Goal: Task Accomplishment & Management: Complete application form

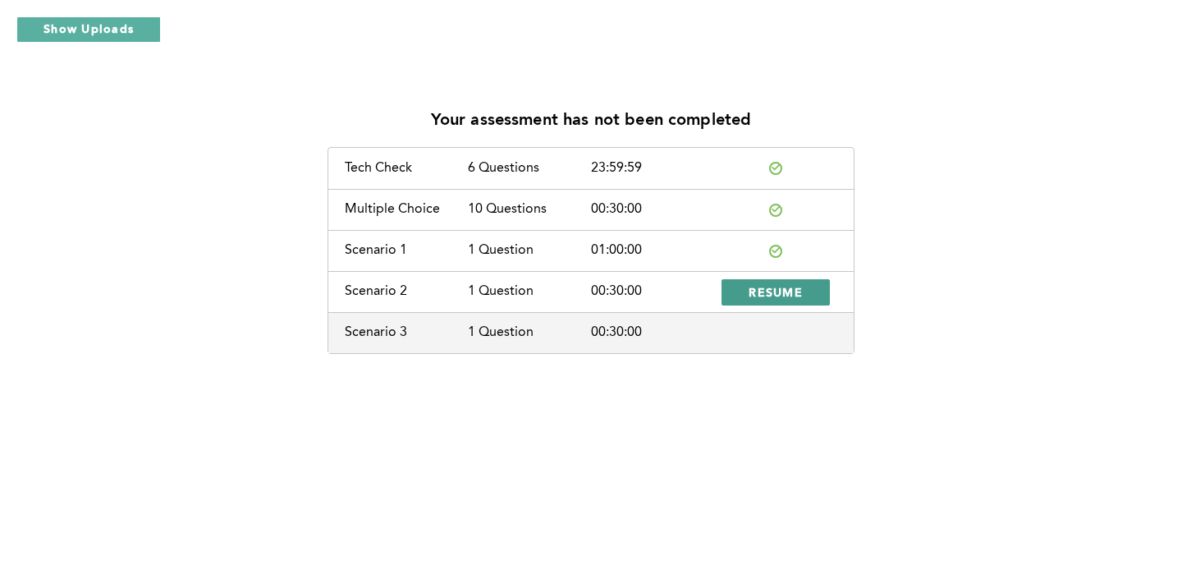
click at [765, 296] on span "RESUME" at bounding box center [775, 292] width 54 height 16
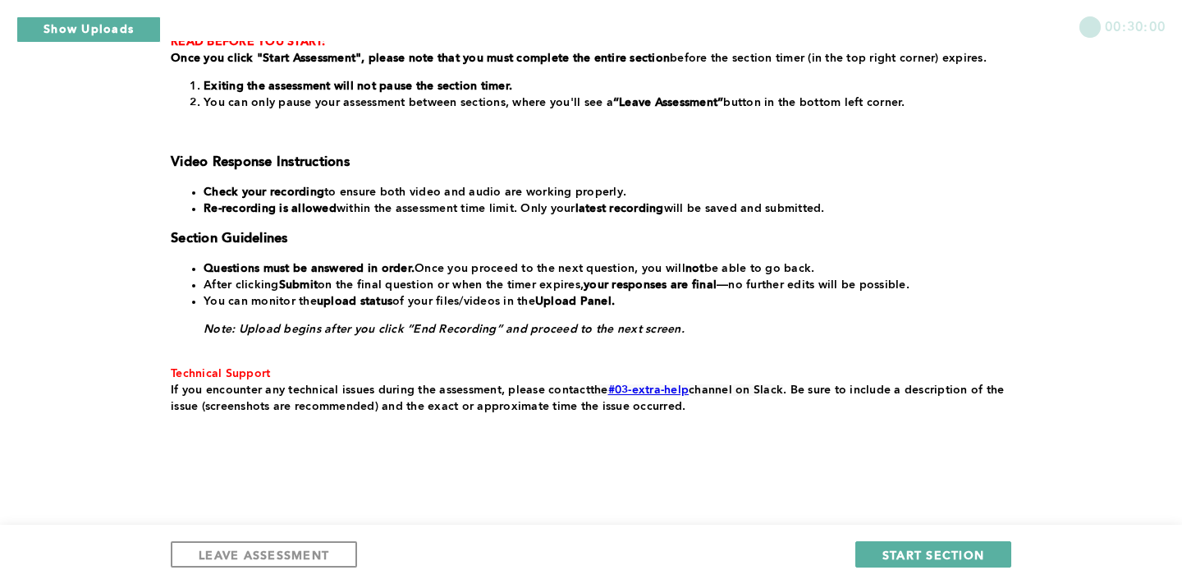
scroll to position [329, 0]
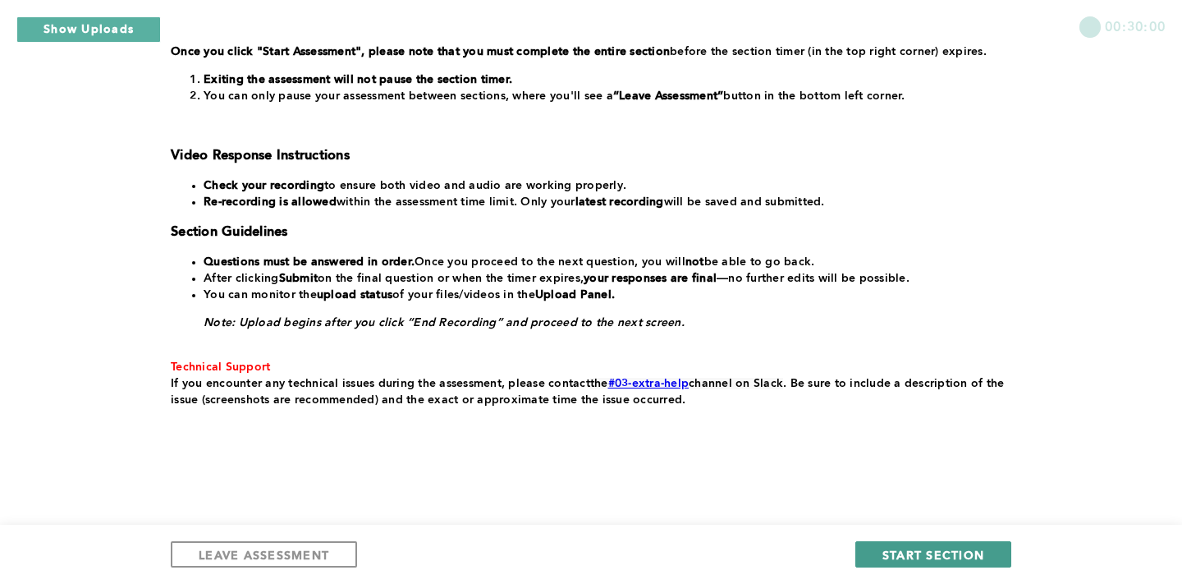
click at [917, 556] on span "START SECTION" at bounding box center [933, 555] width 102 height 16
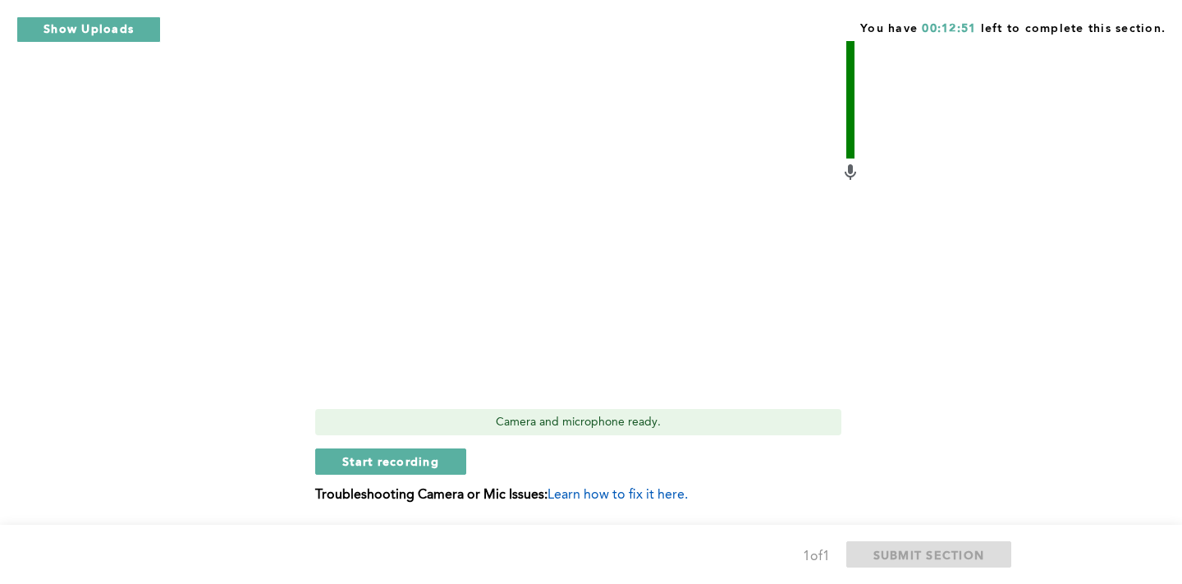
scroll to position [654, 0]
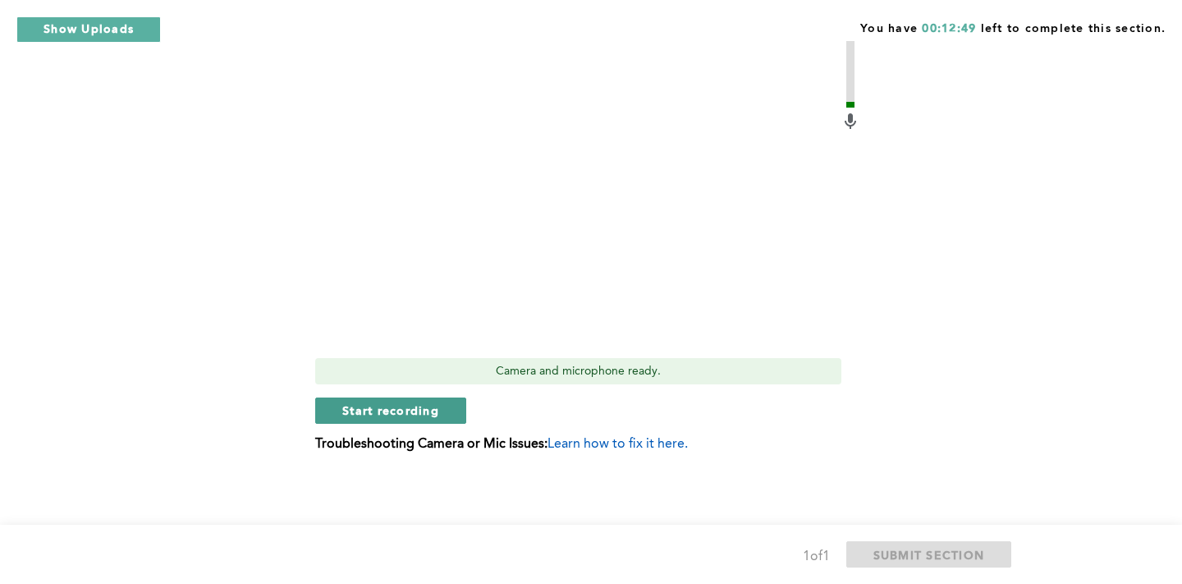
click at [372, 414] on span "Start recording" at bounding box center [390, 410] width 97 height 16
click at [359, 418] on button "Stop recording" at bounding box center [390, 410] width 150 height 26
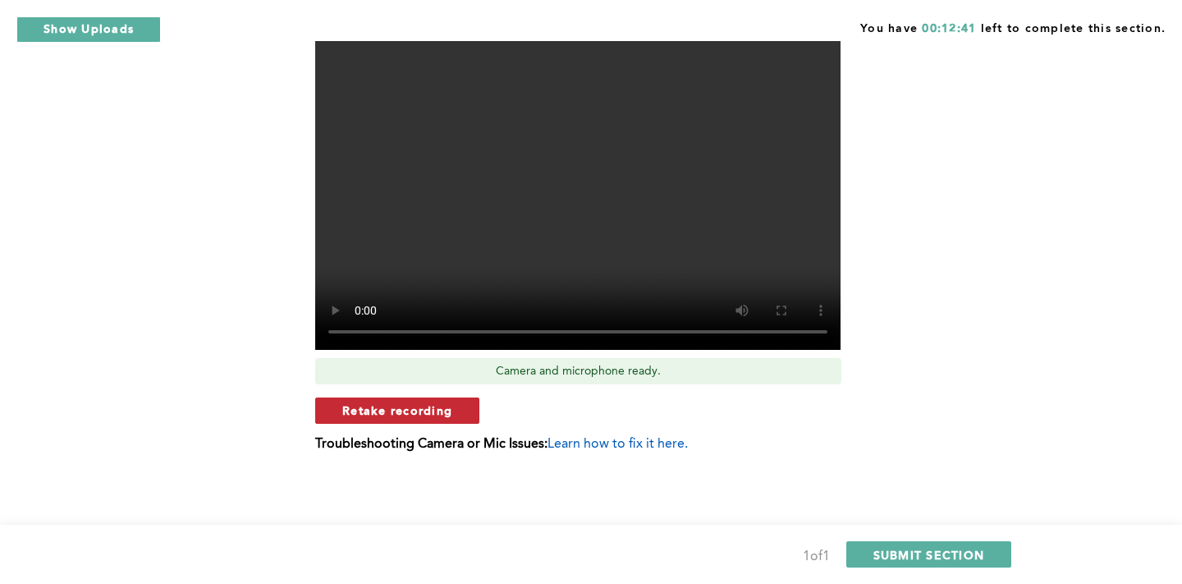
click at [405, 408] on span "Retake recording" at bounding box center [397, 410] width 110 height 16
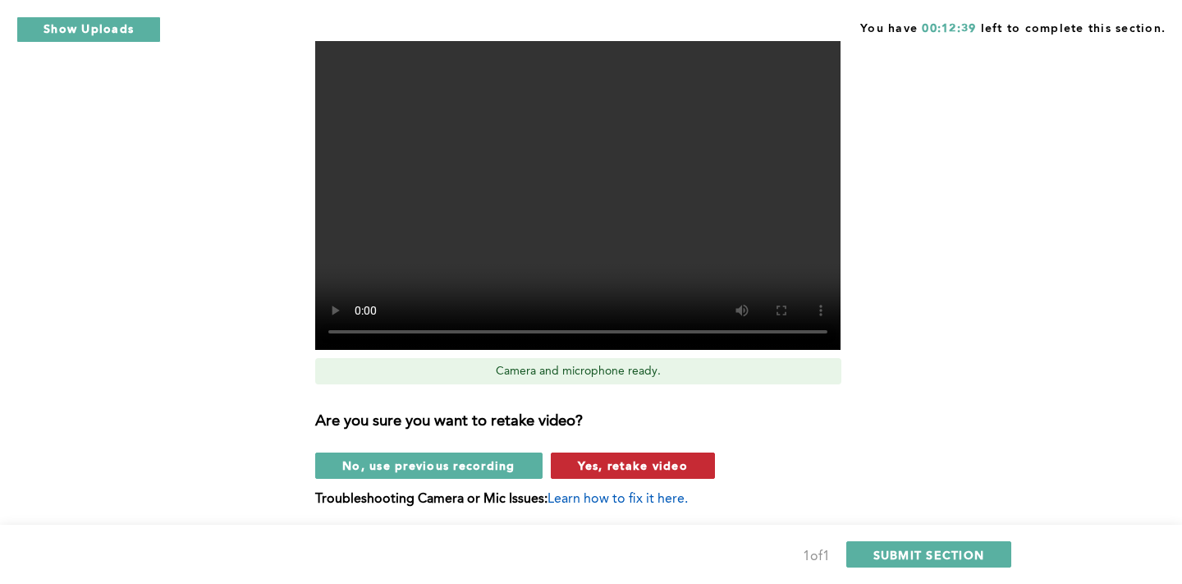
click at [616, 471] on span "Yes, retake video" at bounding box center [633, 465] width 110 height 16
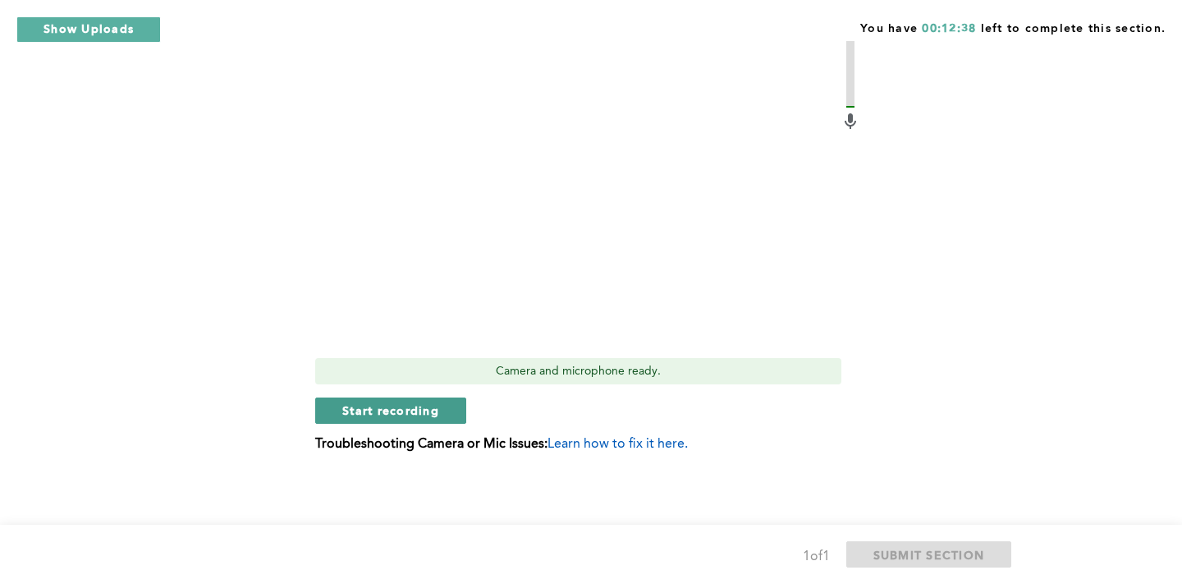
click at [403, 418] on span "Start recording" at bounding box center [390, 410] width 97 height 16
click at [368, 410] on span "Stop recording" at bounding box center [390, 410] width 96 height 16
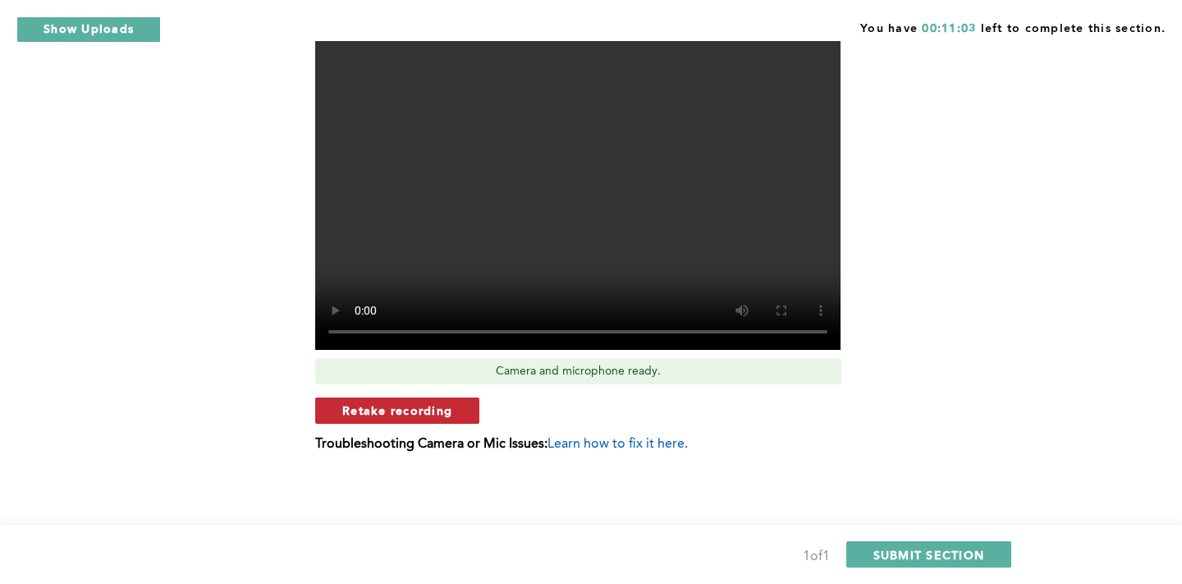
click at [383, 410] on span "Retake recording" at bounding box center [397, 410] width 110 height 16
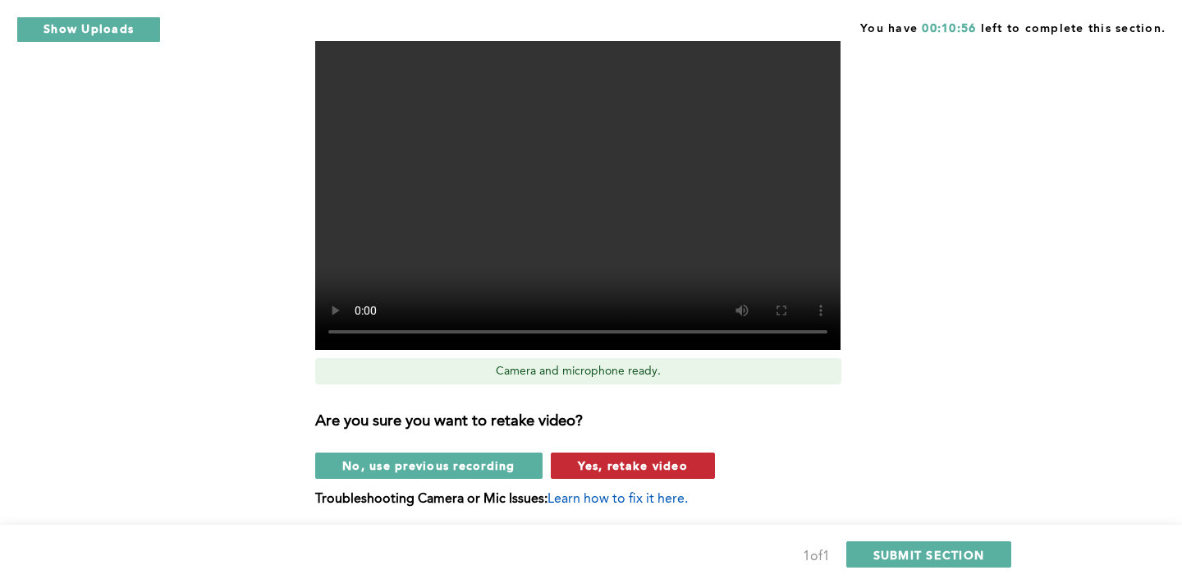
click at [596, 464] on span "Yes, retake video" at bounding box center [633, 465] width 110 height 16
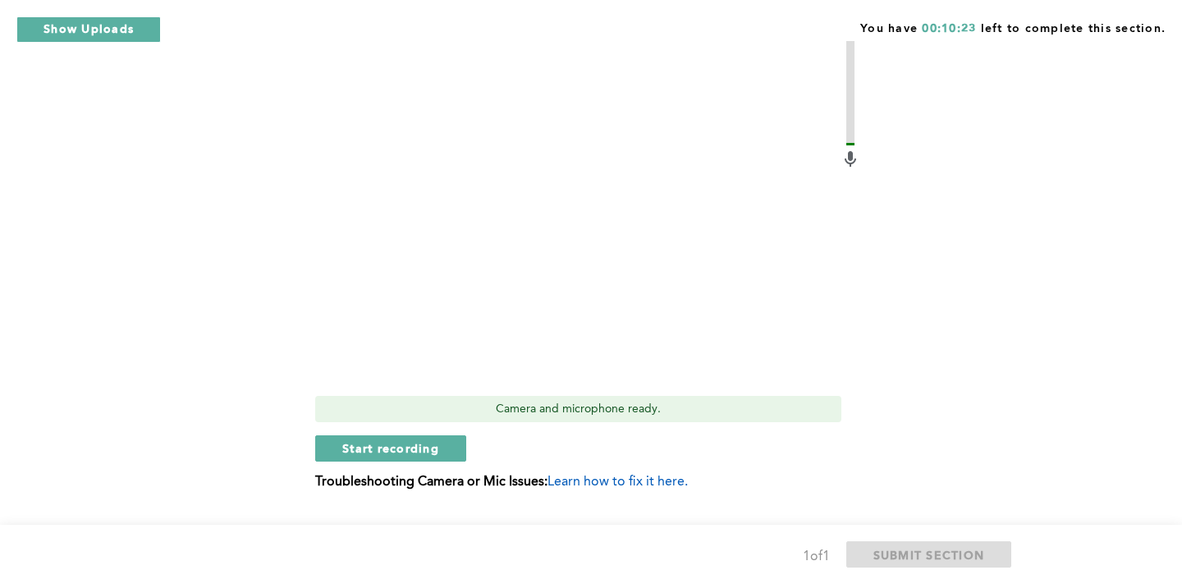
scroll to position [648, 0]
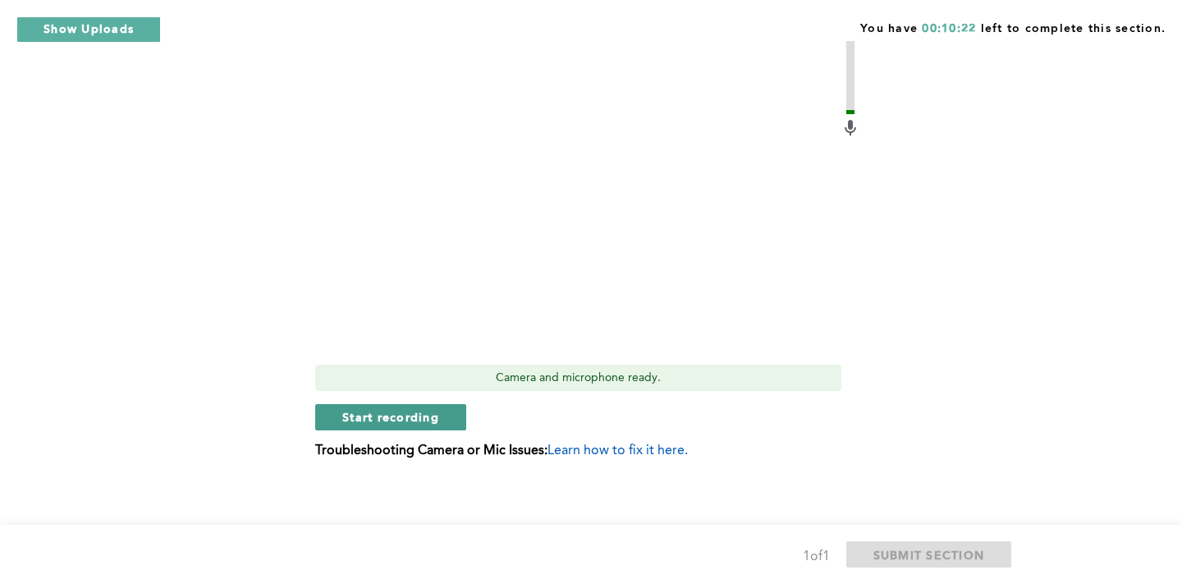
click at [416, 421] on span "Start recording" at bounding box center [390, 417] width 97 height 16
click at [416, 421] on span "Stop recording" at bounding box center [390, 417] width 96 height 16
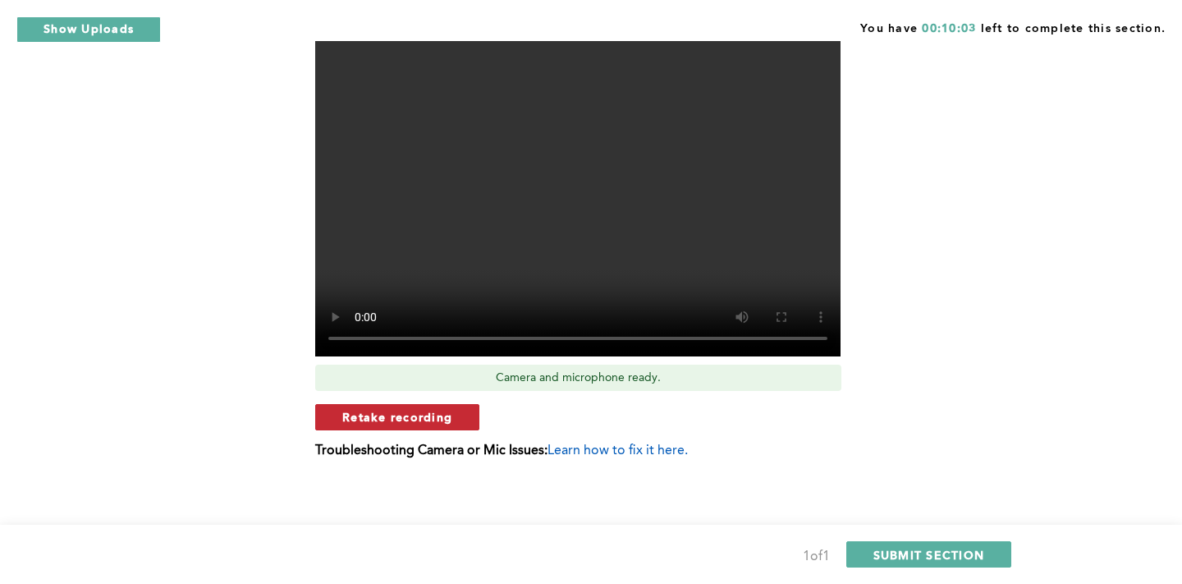
click at [416, 421] on span "Retake recording" at bounding box center [397, 417] width 110 height 16
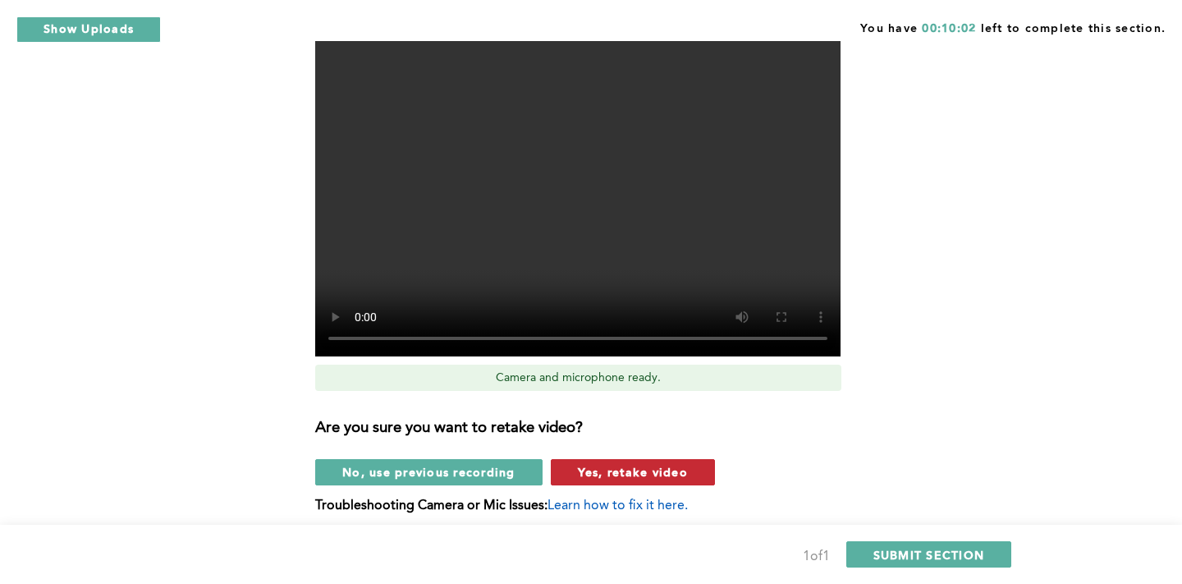
click at [634, 463] on button "Yes, retake video" at bounding box center [633, 472] width 164 height 26
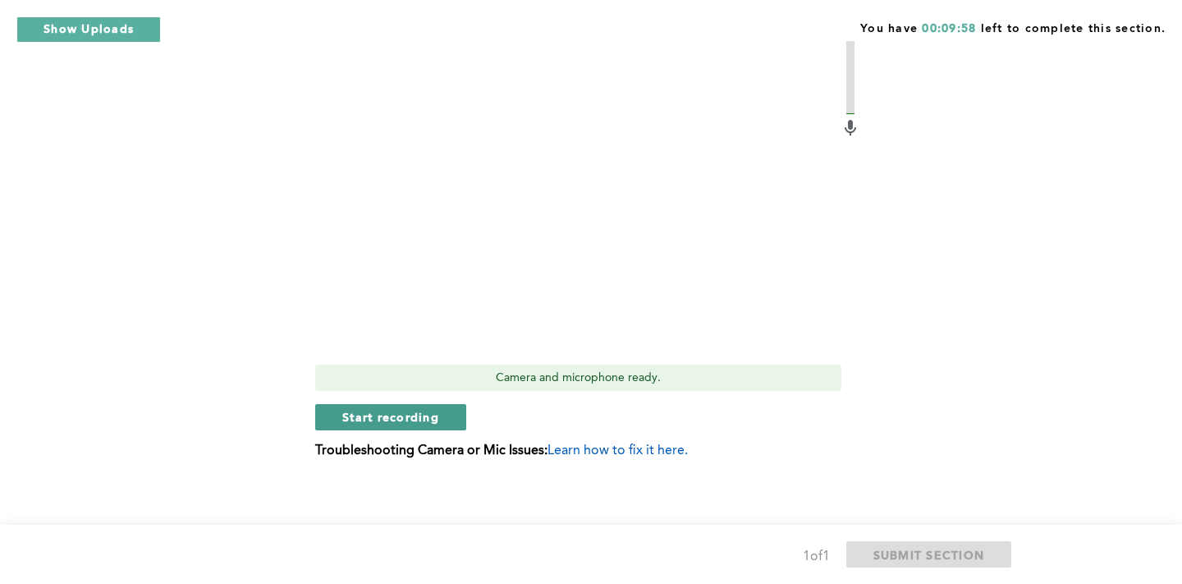
click at [430, 423] on span "Start recording" at bounding box center [390, 417] width 97 height 16
click at [435, 418] on span "Stop recording" at bounding box center [390, 417] width 96 height 16
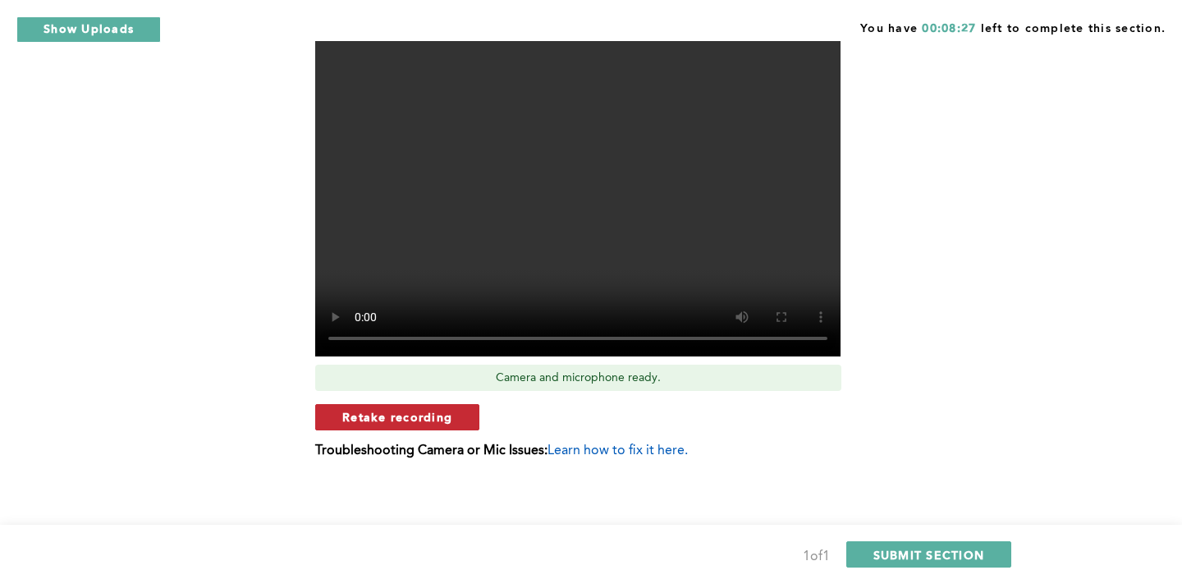
click at [383, 419] on span "Retake recording" at bounding box center [397, 417] width 110 height 16
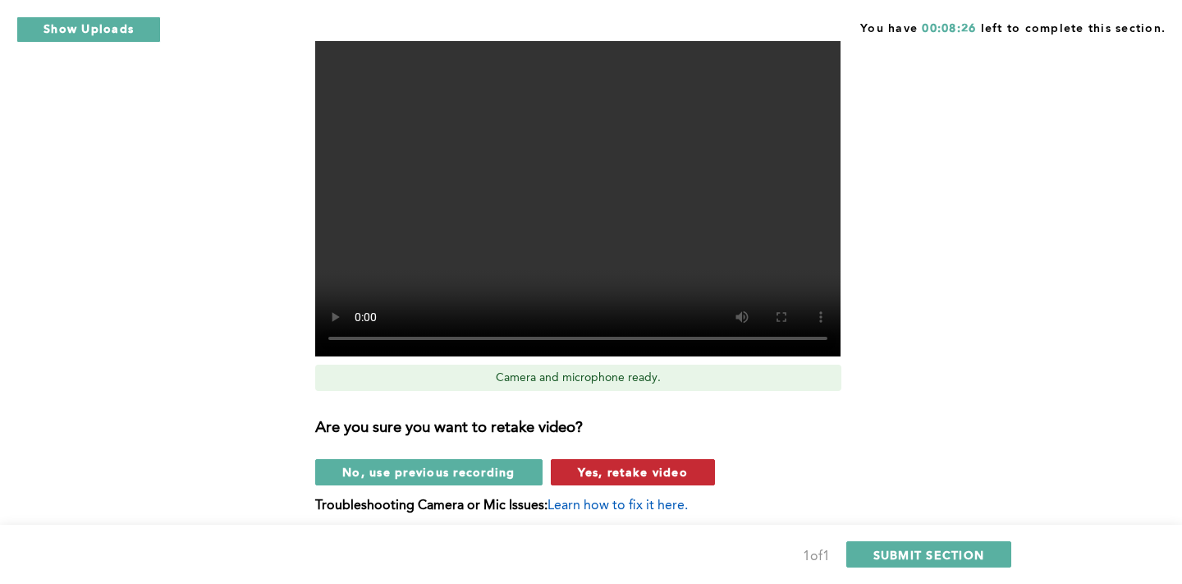
click at [643, 473] on span "Yes, retake video" at bounding box center [633, 472] width 110 height 16
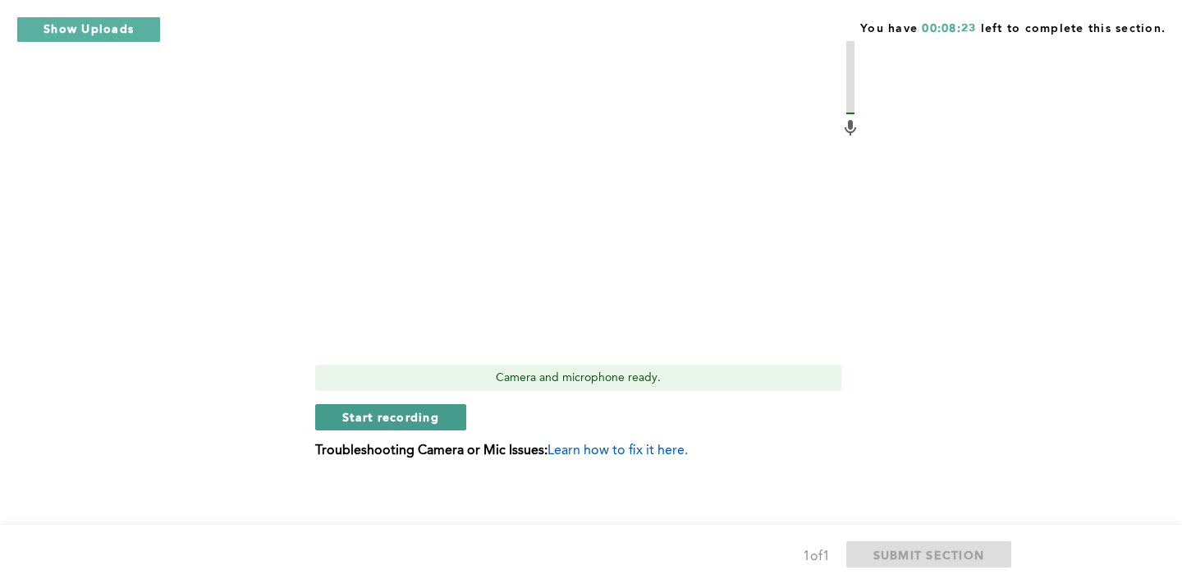
click at [359, 415] on span "Start recording" at bounding box center [390, 417] width 97 height 16
click at [359, 415] on span "Stop recording" at bounding box center [390, 417] width 96 height 16
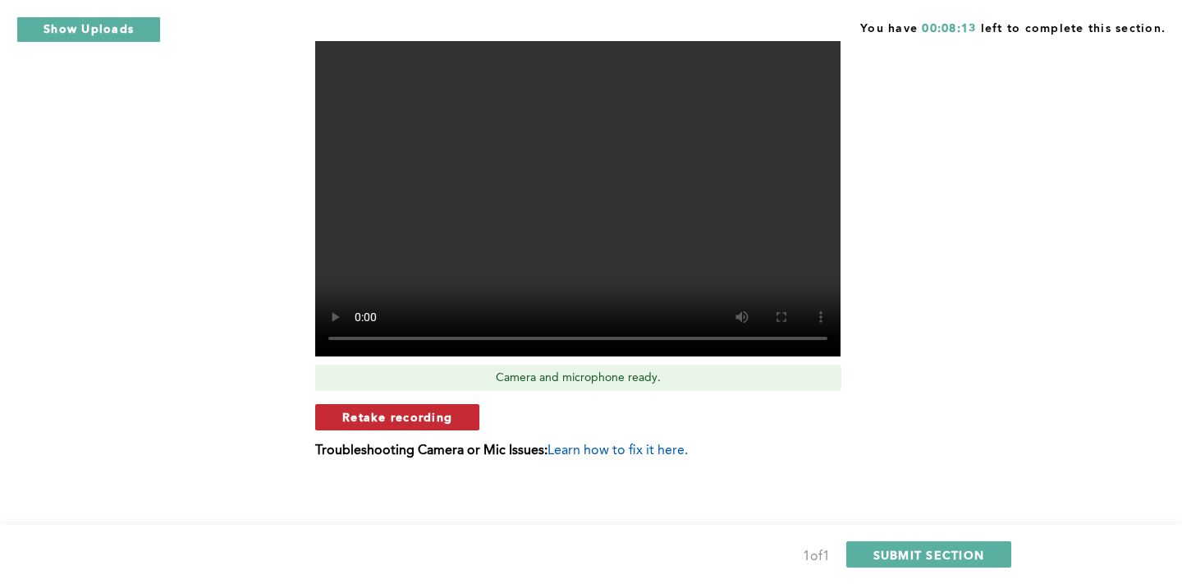
click at [410, 418] on span "Retake recording" at bounding box center [397, 417] width 110 height 16
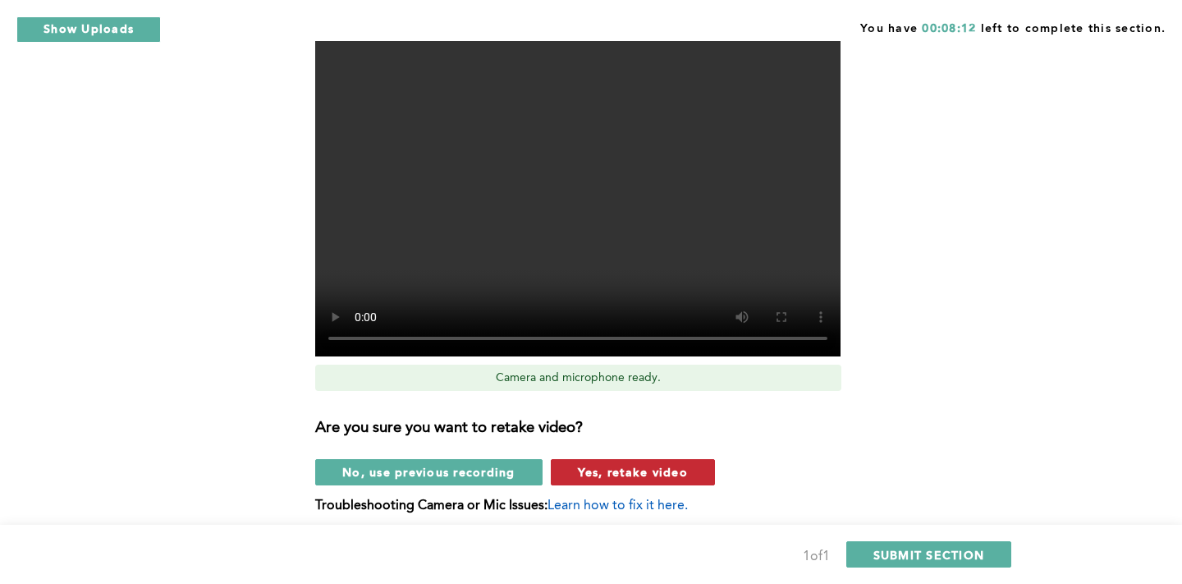
click at [582, 467] on span "Yes, retake video" at bounding box center [633, 472] width 110 height 16
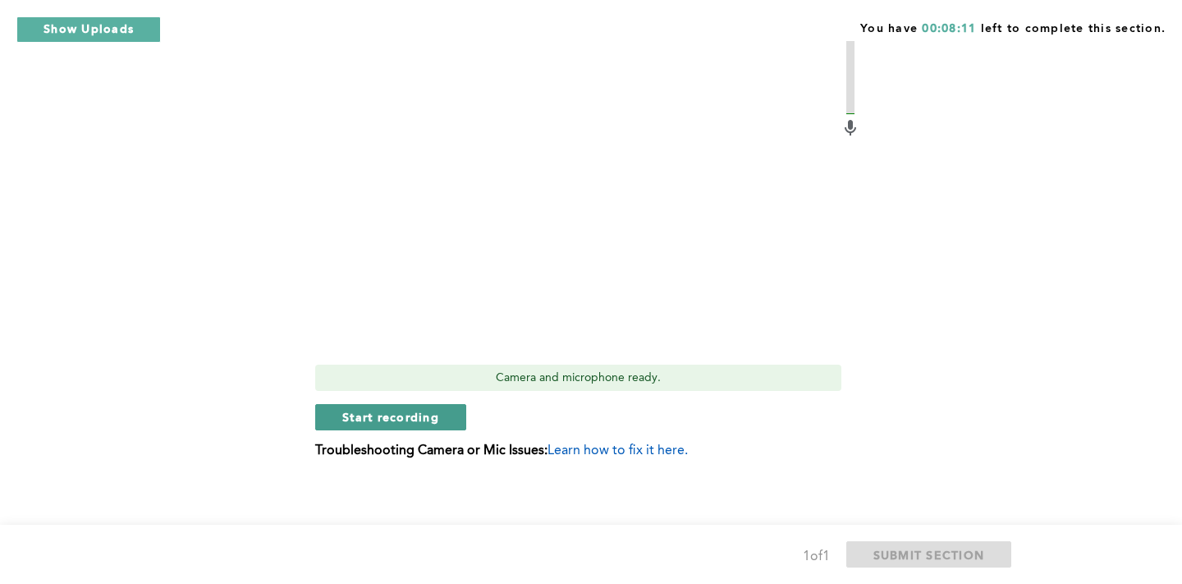
click at [433, 426] on button "Start recording" at bounding box center [390, 417] width 151 height 26
click at [433, 426] on button "Stop recording" at bounding box center [390, 417] width 150 height 26
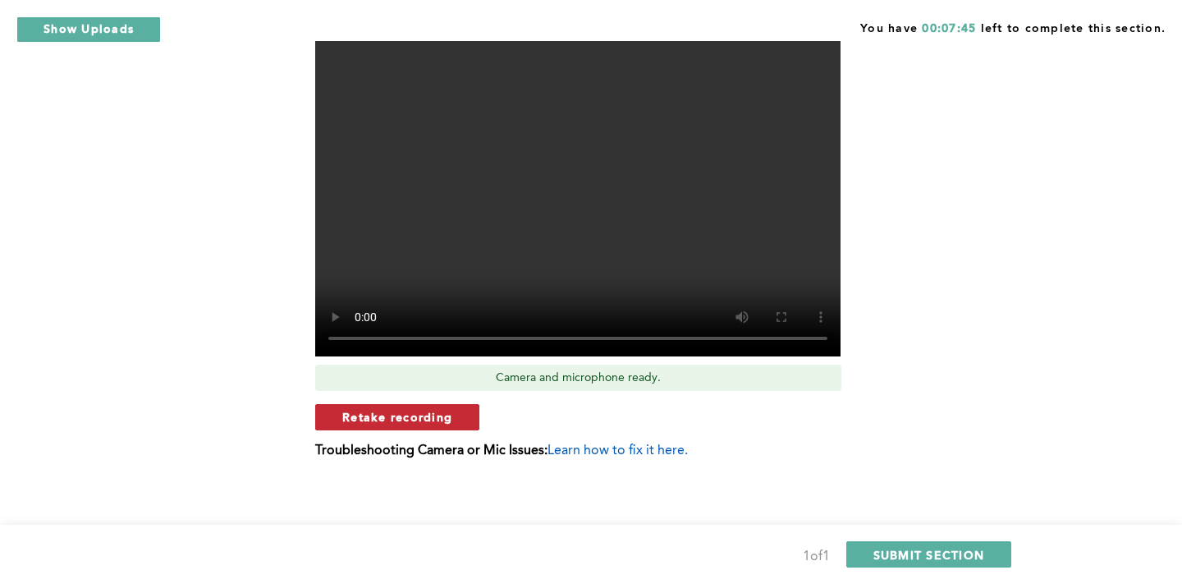
click at [381, 406] on button "Retake recording" at bounding box center [397, 417] width 164 height 26
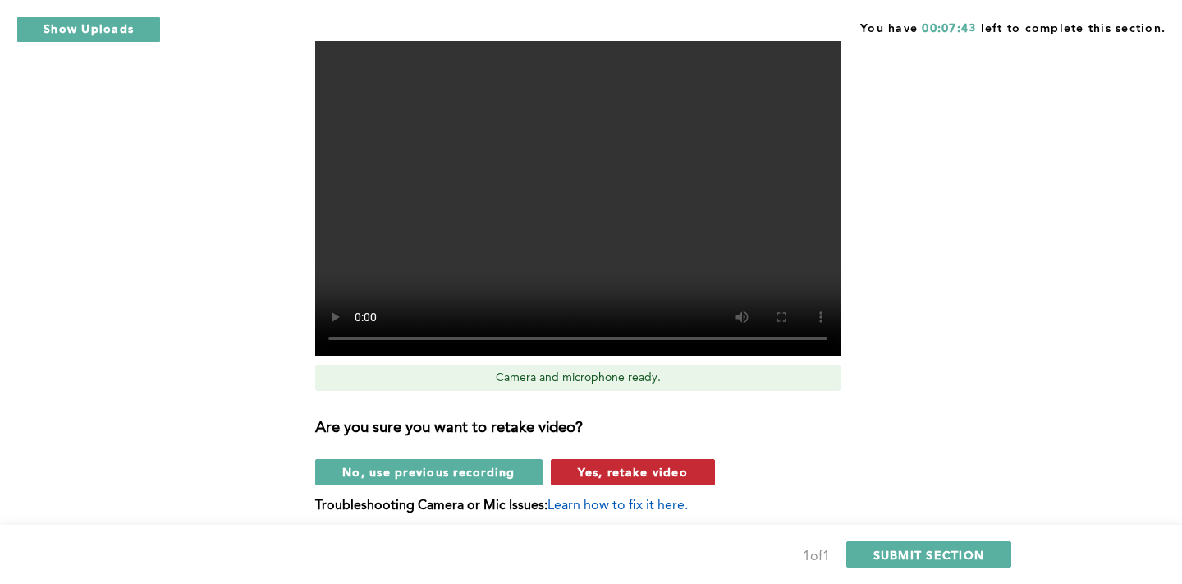
click at [579, 465] on span "Yes, retake video" at bounding box center [633, 472] width 110 height 16
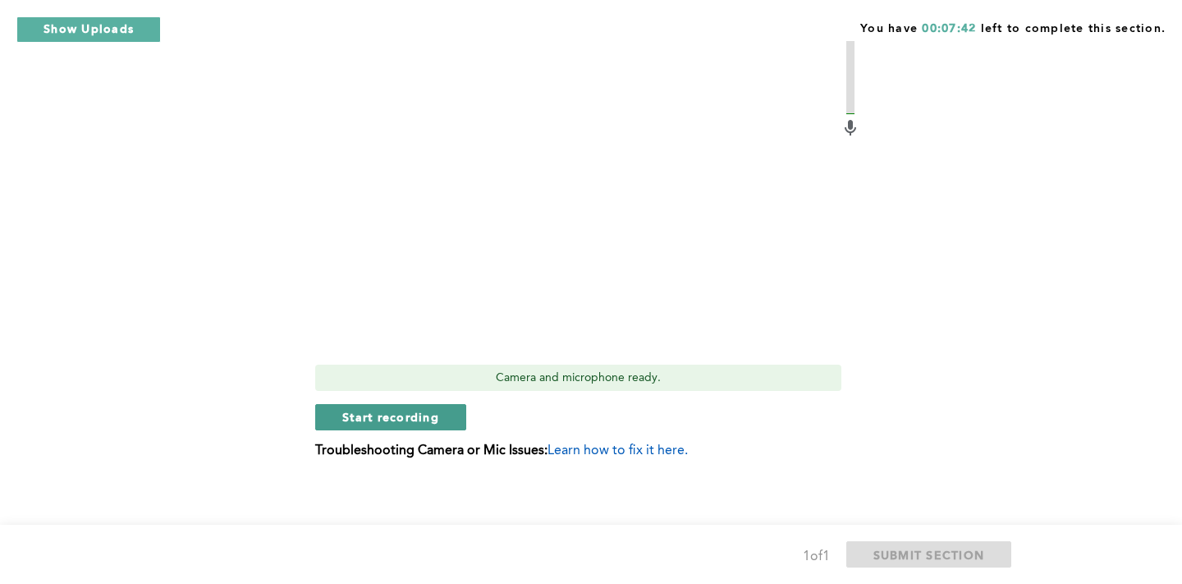
click at [397, 426] on button "Start recording" at bounding box center [390, 417] width 151 height 26
click at [397, 426] on button "Stop recording" at bounding box center [390, 417] width 150 height 26
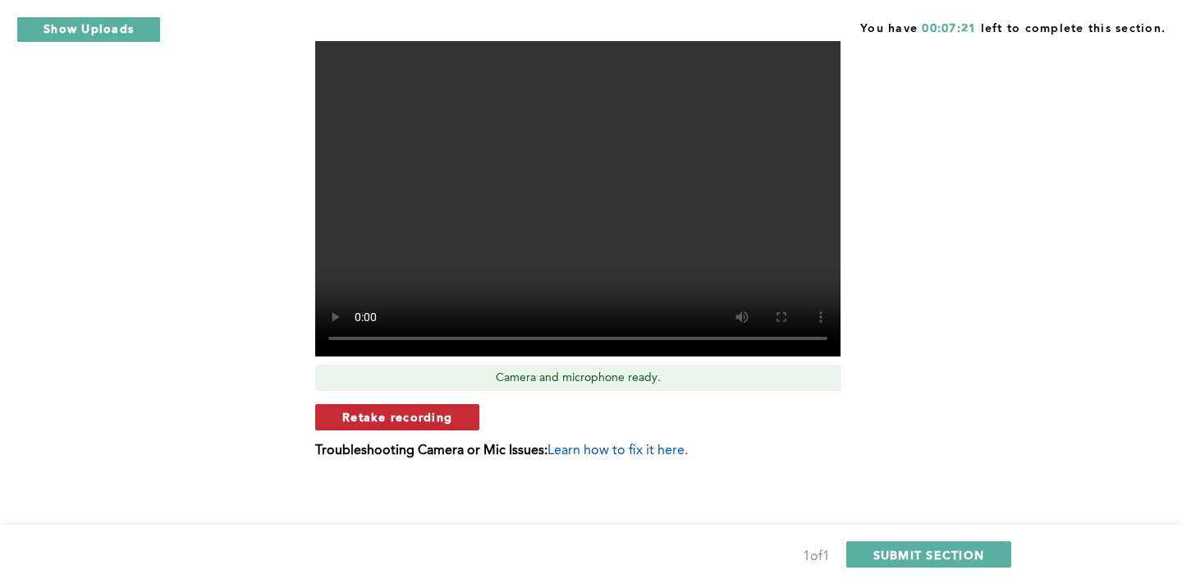
click at [395, 416] on span "Retake recording" at bounding box center [397, 417] width 110 height 16
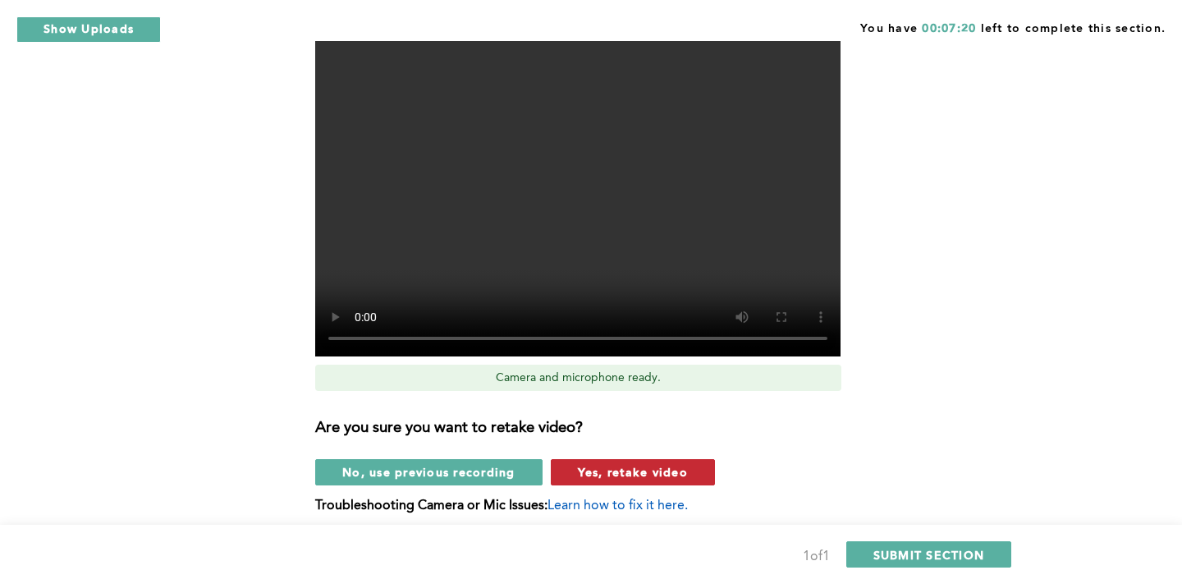
click at [553, 467] on button "Yes, retake video" at bounding box center [633, 472] width 164 height 26
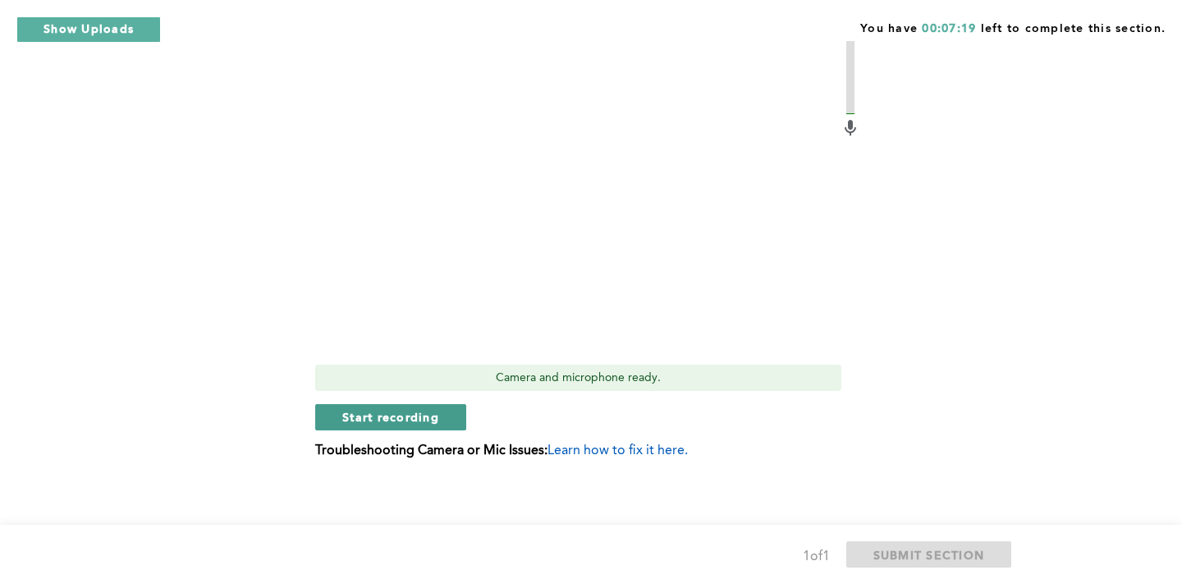
click at [426, 422] on span "Start recording" at bounding box center [390, 417] width 97 height 16
click at [426, 422] on span "Stop recording" at bounding box center [390, 417] width 96 height 16
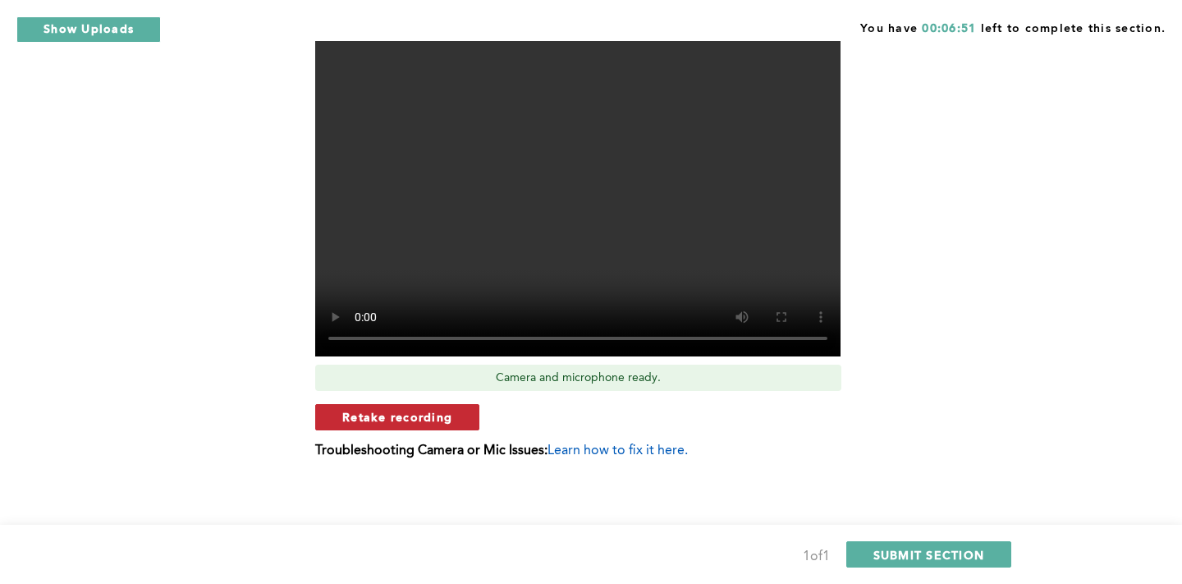
click at [418, 416] on span "Retake recording" at bounding box center [397, 417] width 110 height 16
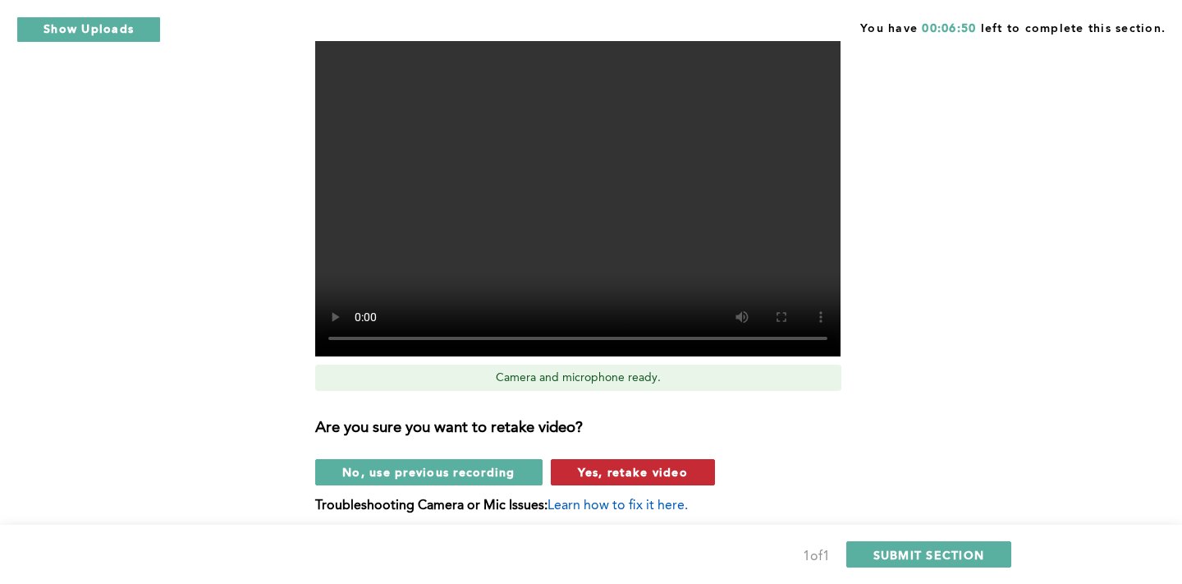
click at [632, 471] on span "Yes, retake video" at bounding box center [633, 472] width 110 height 16
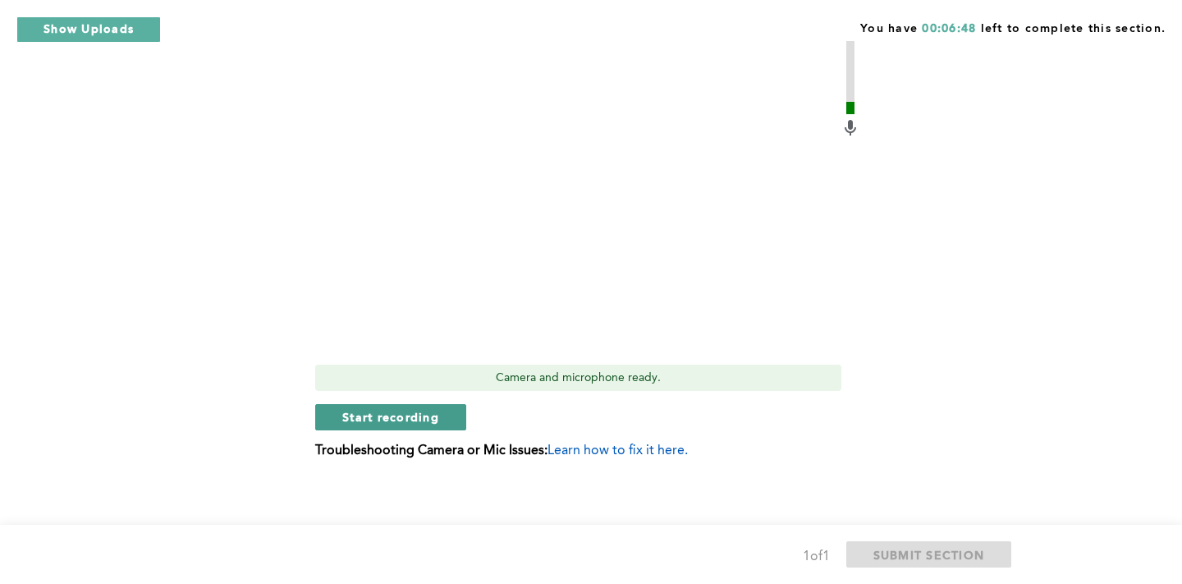
click at [413, 428] on button "Start recording" at bounding box center [390, 417] width 151 height 26
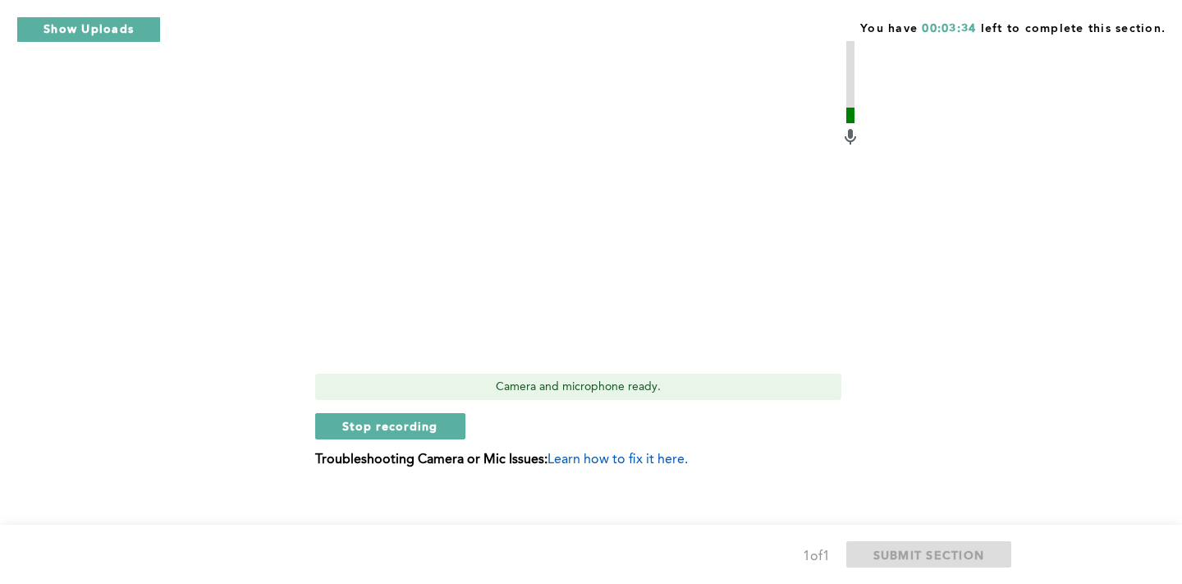
scroll to position [639, 0]
click at [408, 426] on span "Stop recording" at bounding box center [390, 425] width 96 height 16
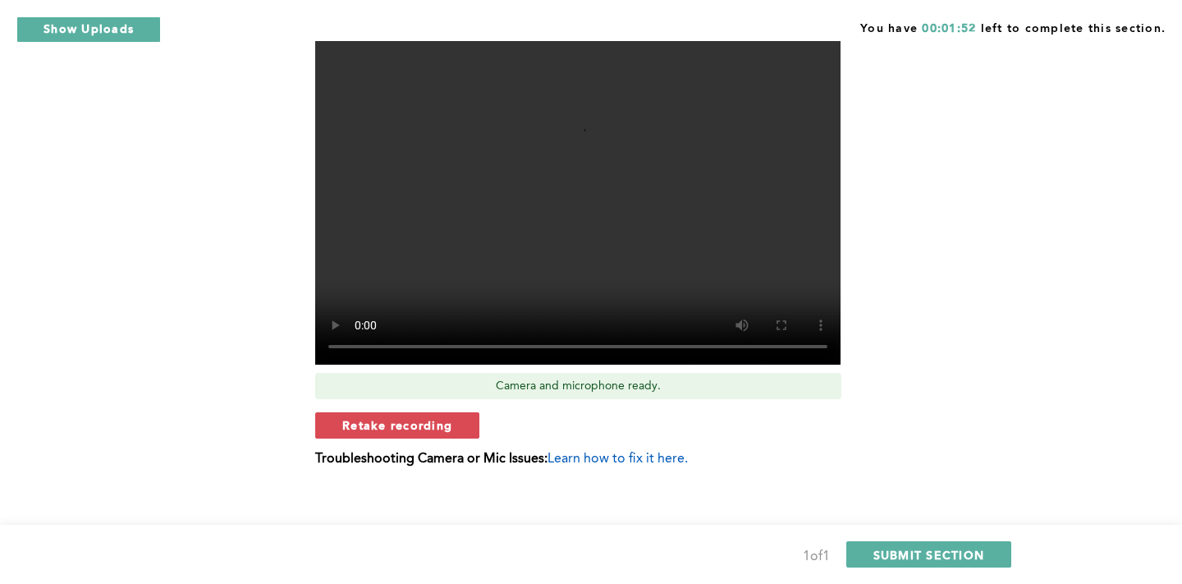
scroll to position [654, 0]
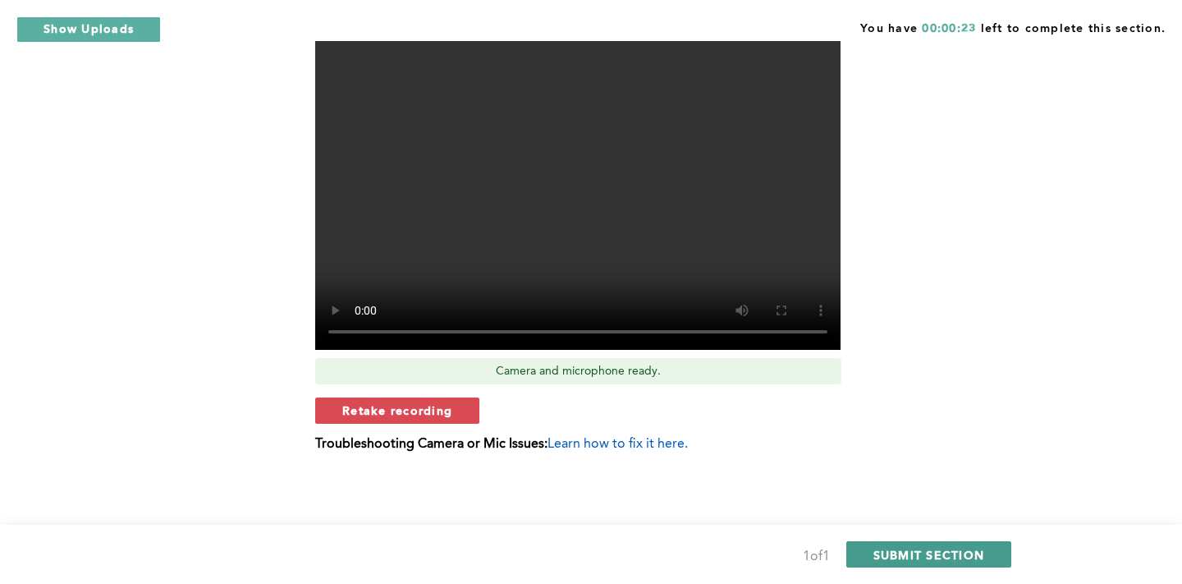
click at [951, 549] on span "SUBMIT SECTION" at bounding box center [929, 555] width 112 height 16
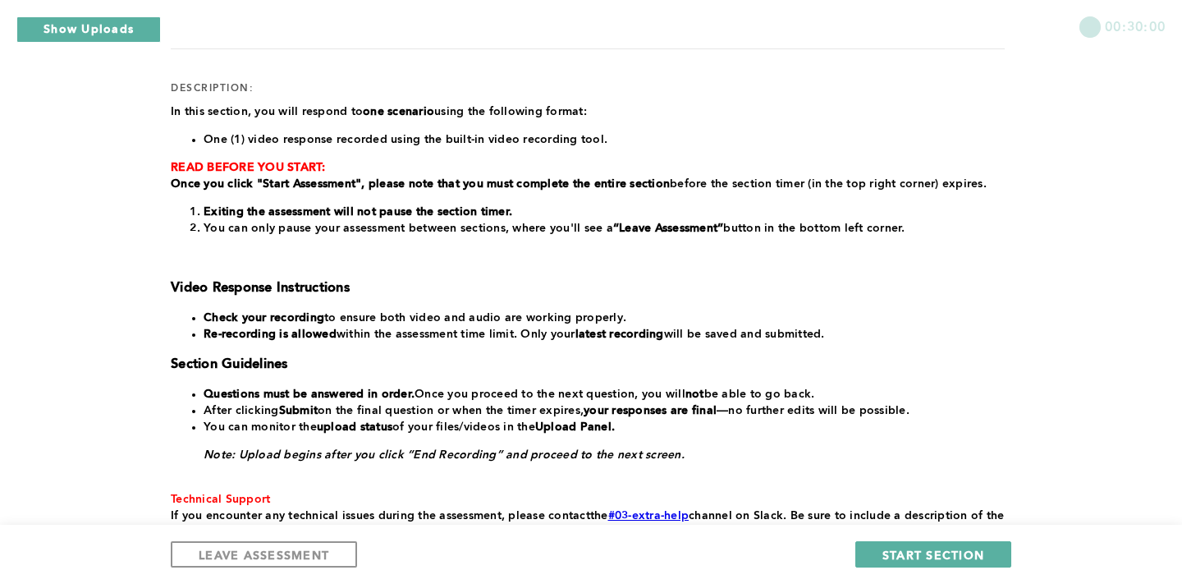
scroll to position [201, 0]
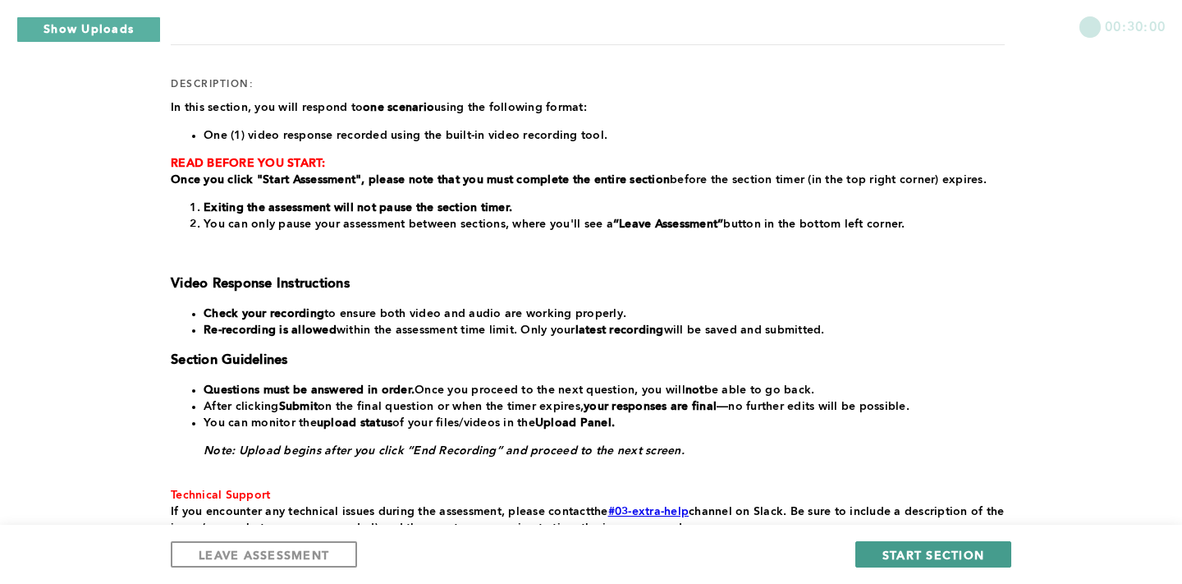
click at [915, 552] on span "START SECTION" at bounding box center [933, 555] width 102 height 16
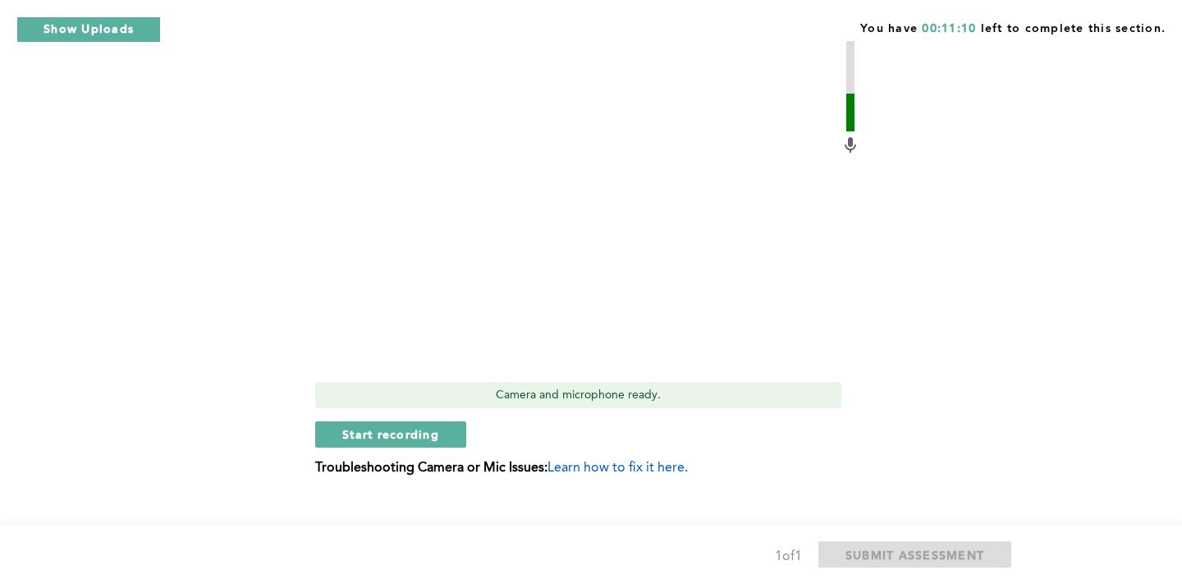
scroll to position [575, 0]
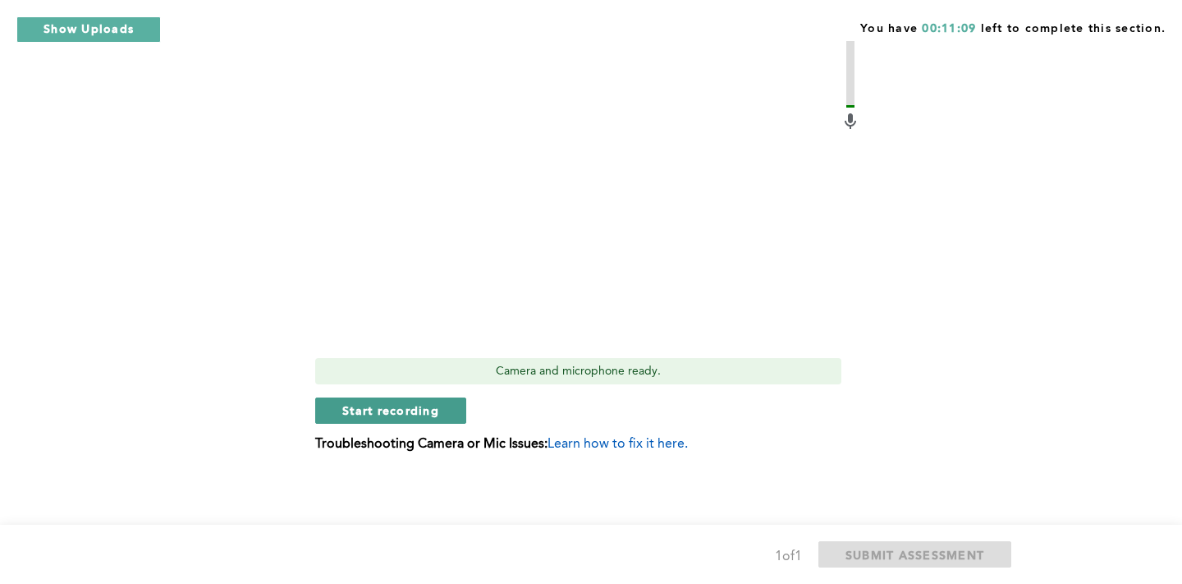
click at [432, 414] on span "Start recording" at bounding box center [390, 410] width 97 height 16
click at [413, 407] on span "Stop recording" at bounding box center [390, 410] width 96 height 16
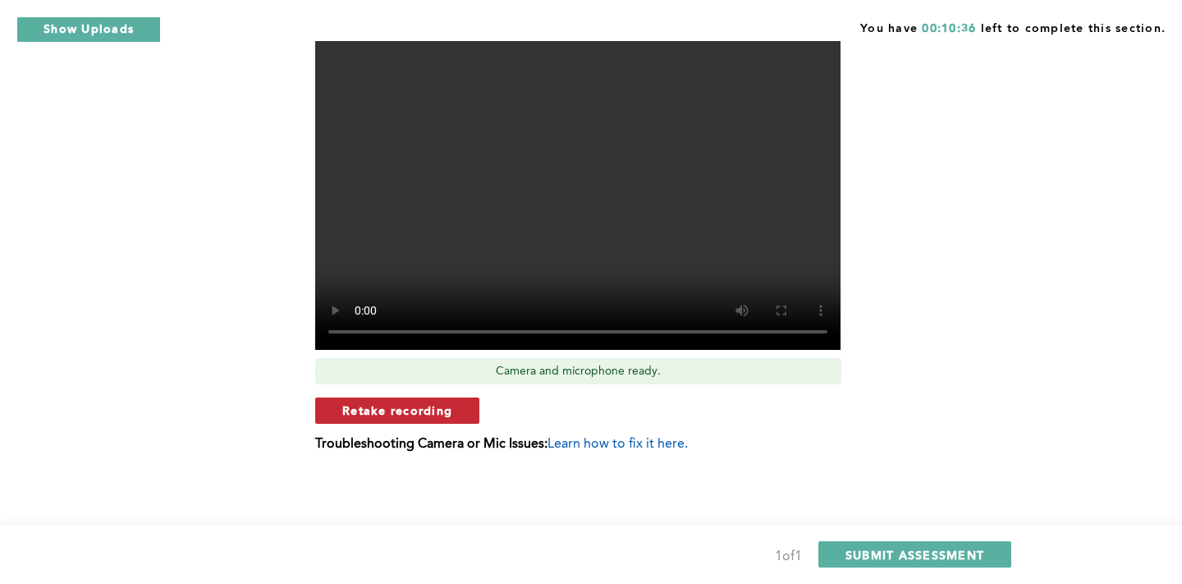
click at [401, 410] on span "Retake recording" at bounding box center [397, 410] width 110 height 16
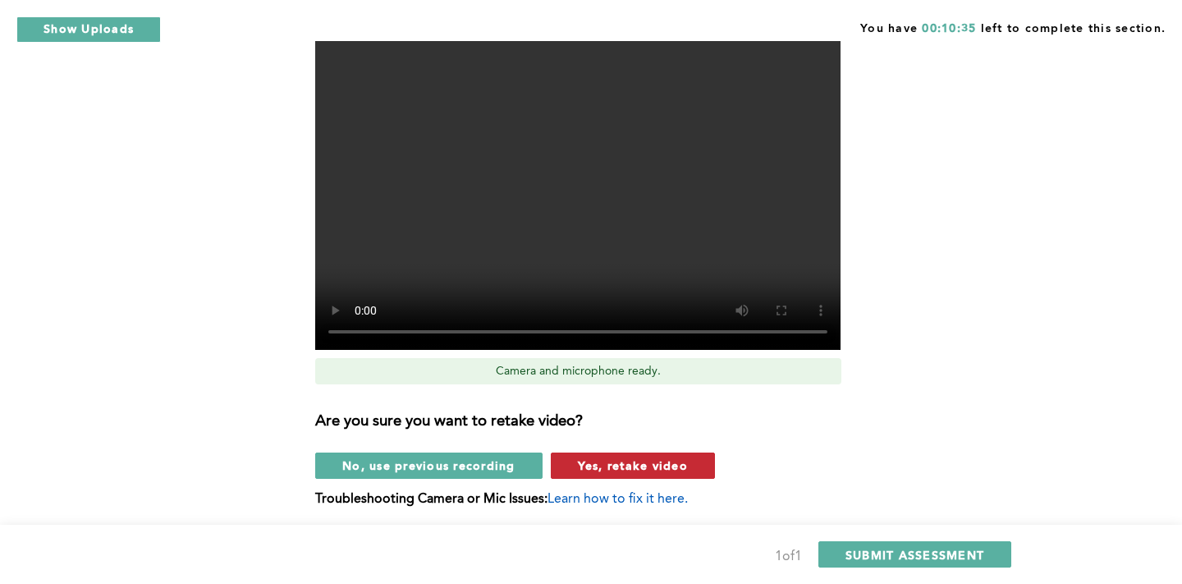
click at [664, 452] on button "Yes, retake video" at bounding box center [633, 465] width 164 height 26
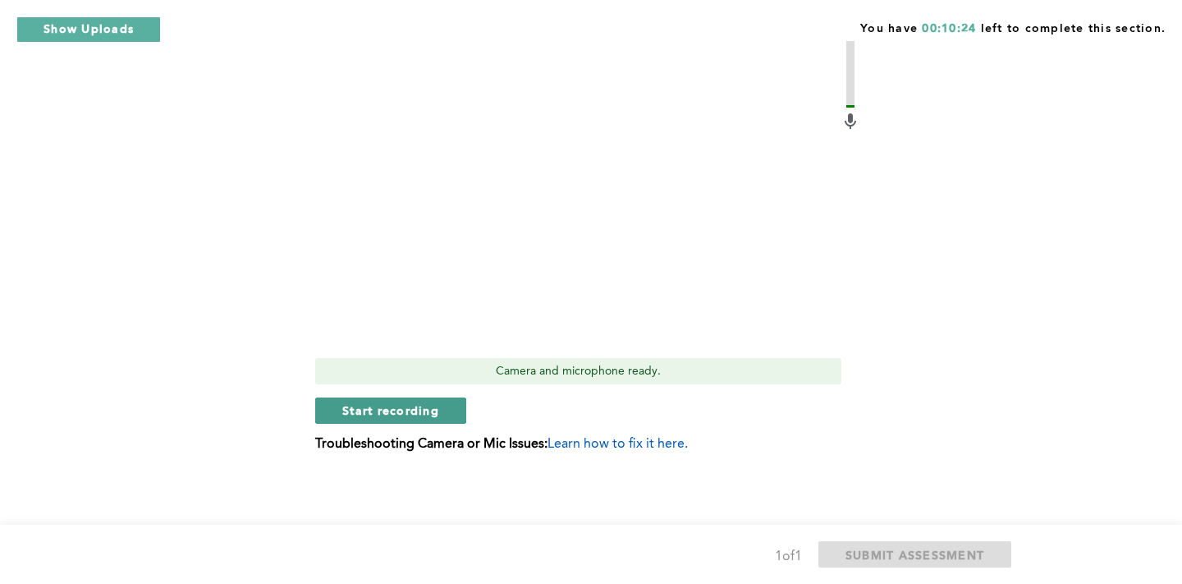
click at [401, 416] on span "Start recording" at bounding box center [390, 410] width 97 height 16
click at [421, 419] on button "Stop recording" at bounding box center [390, 410] width 150 height 26
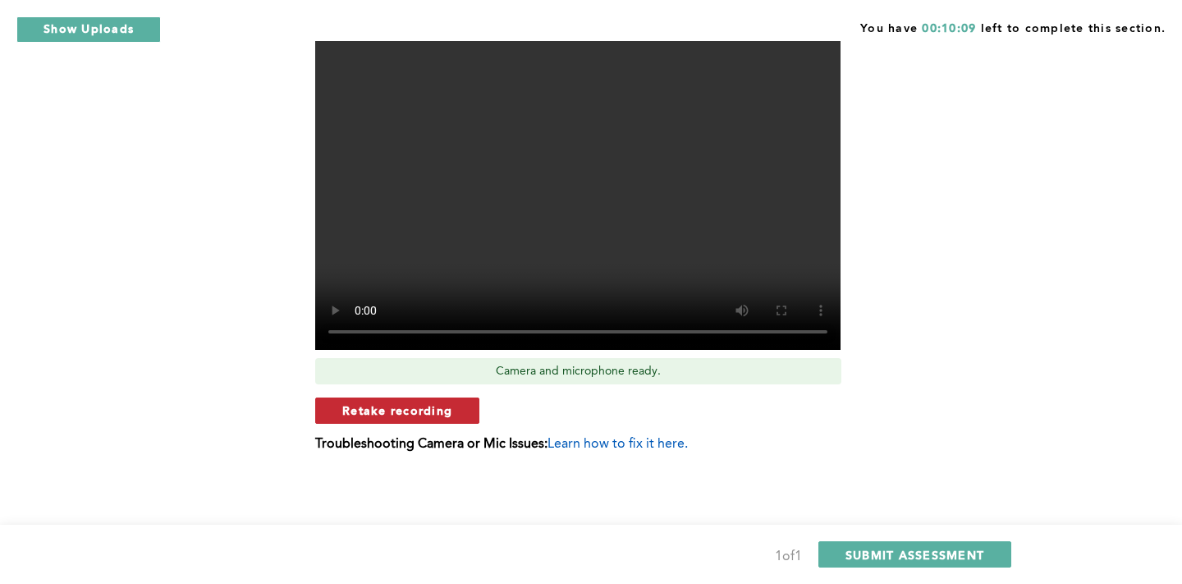
click at [449, 411] on span "Retake recording" at bounding box center [397, 410] width 110 height 16
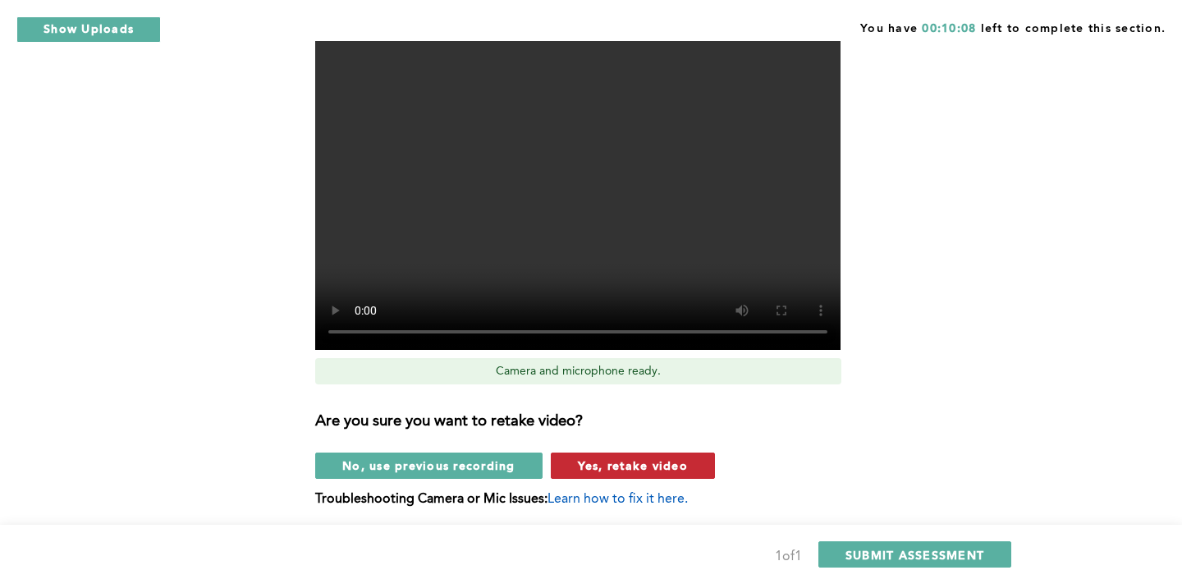
click at [630, 477] on button "Yes, retake video" at bounding box center [633, 465] width 164 height 26
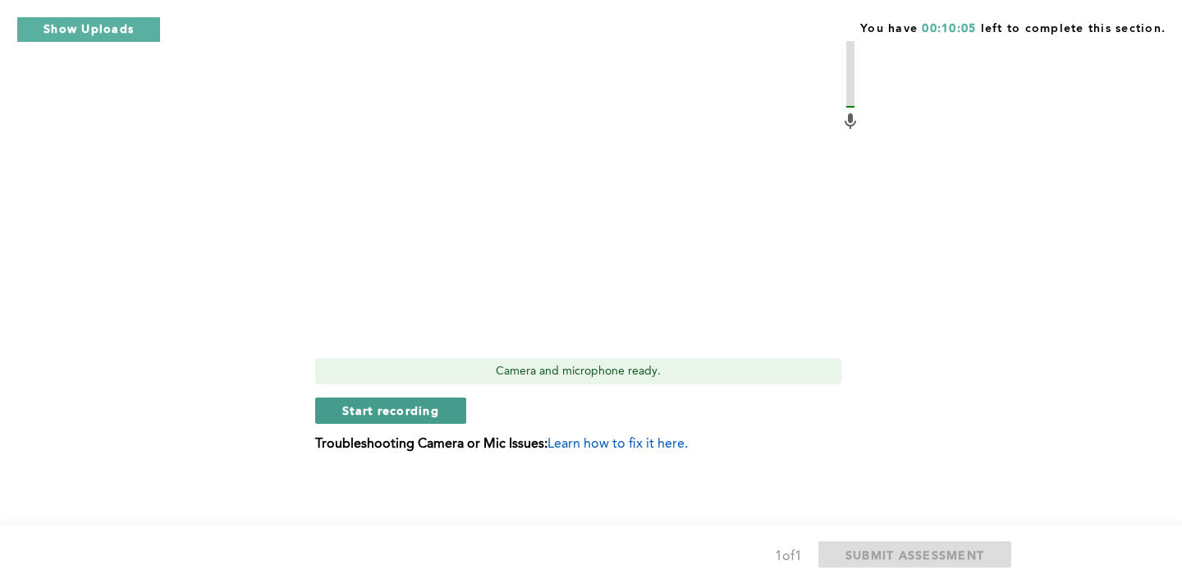
click at [383, 418] on button "Start recording" at bounding box center [390, 410] width 151 height 26
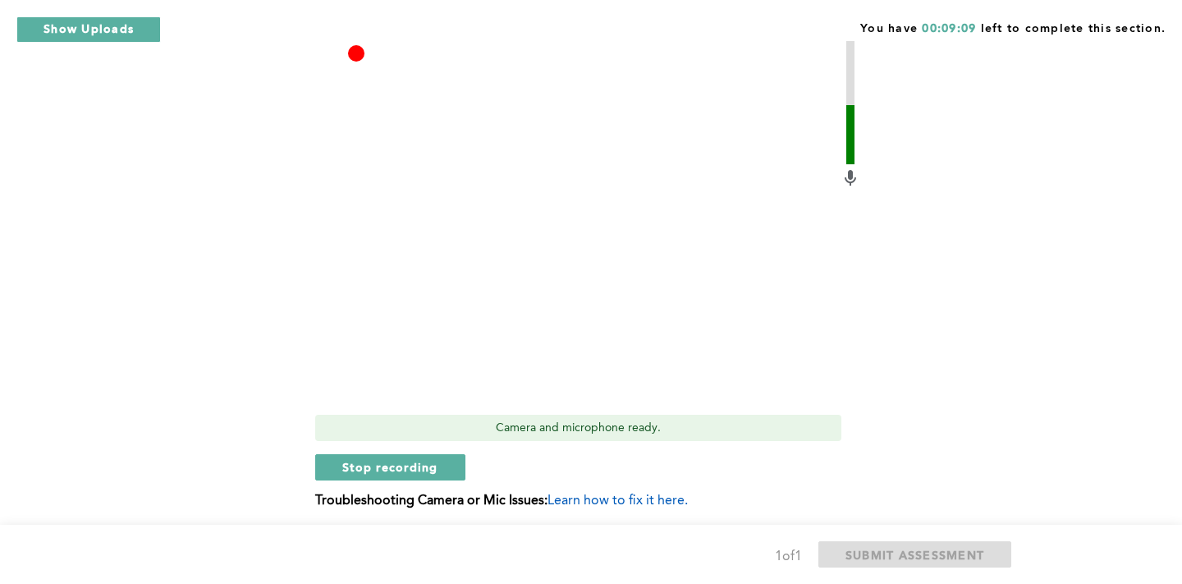
scroll to position [536, 0]
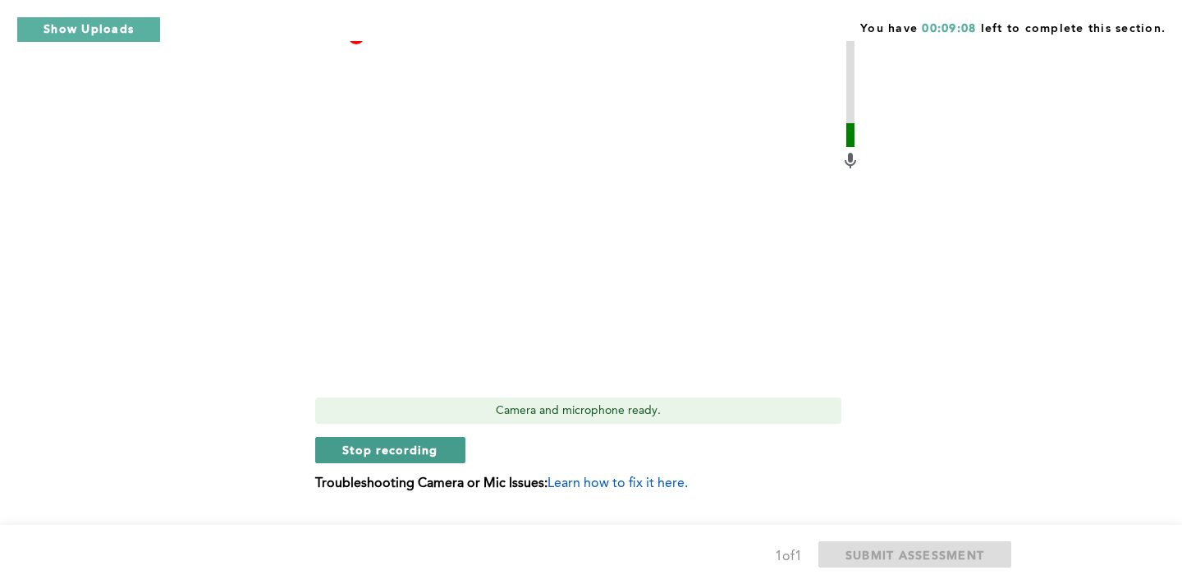
click at [398, 437] on button "Stop recording" at bounding box center [390, 450] width 150 height 26
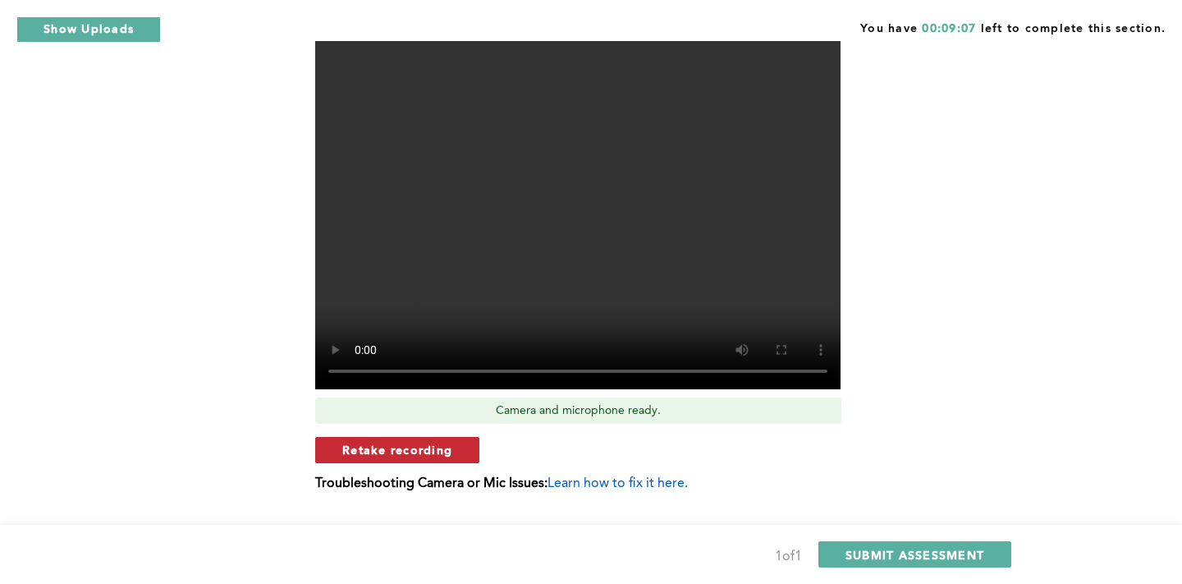
click at [414, 454] on span "Retake recording" at bounding box center [397, 450] width 110 height 16
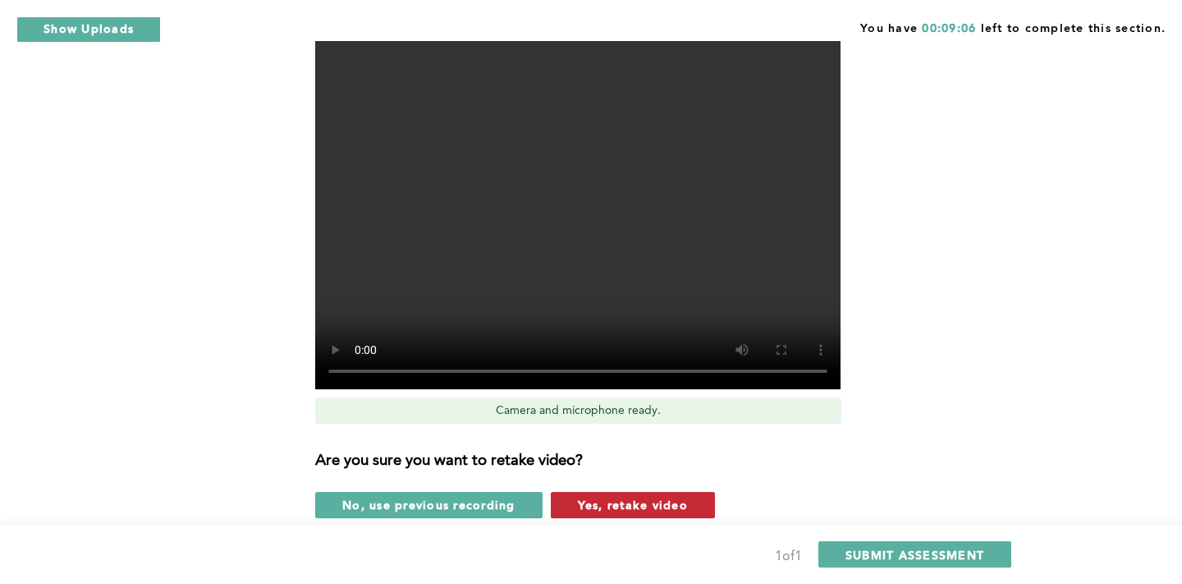
click at [572, 495] on button "Yes, retake video" at bounding box center [633, 505] width 164 height 26
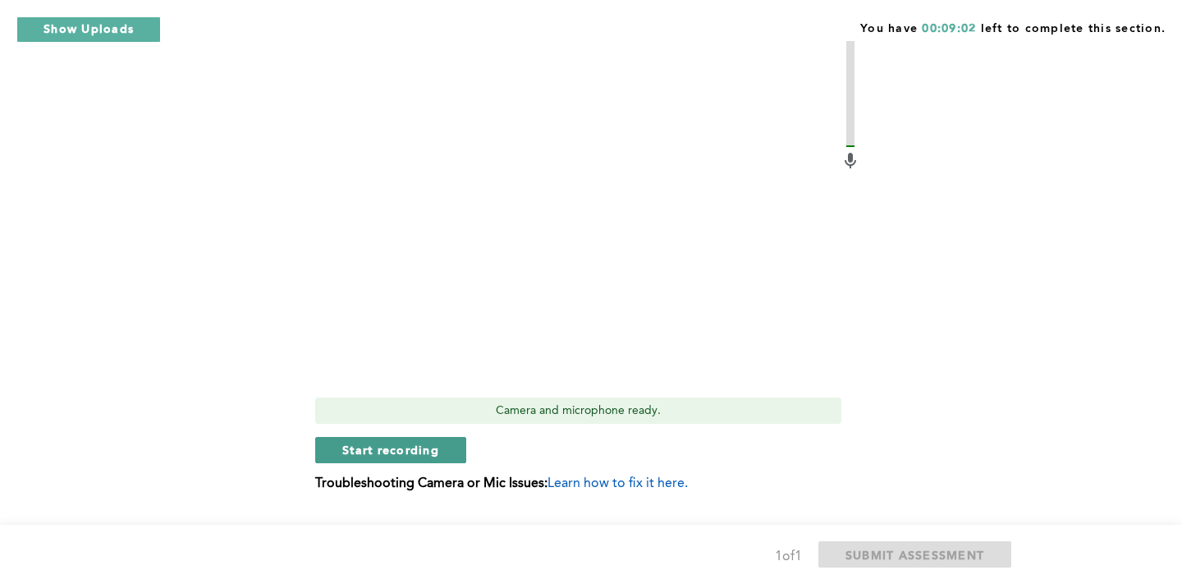
click at [425, 455] on span "Start recording" at bounding box center [390, 450] width 97 height 16
click at [425, 455] on span "Stop recording" at bounding box center [390, 450] width 96 height 16
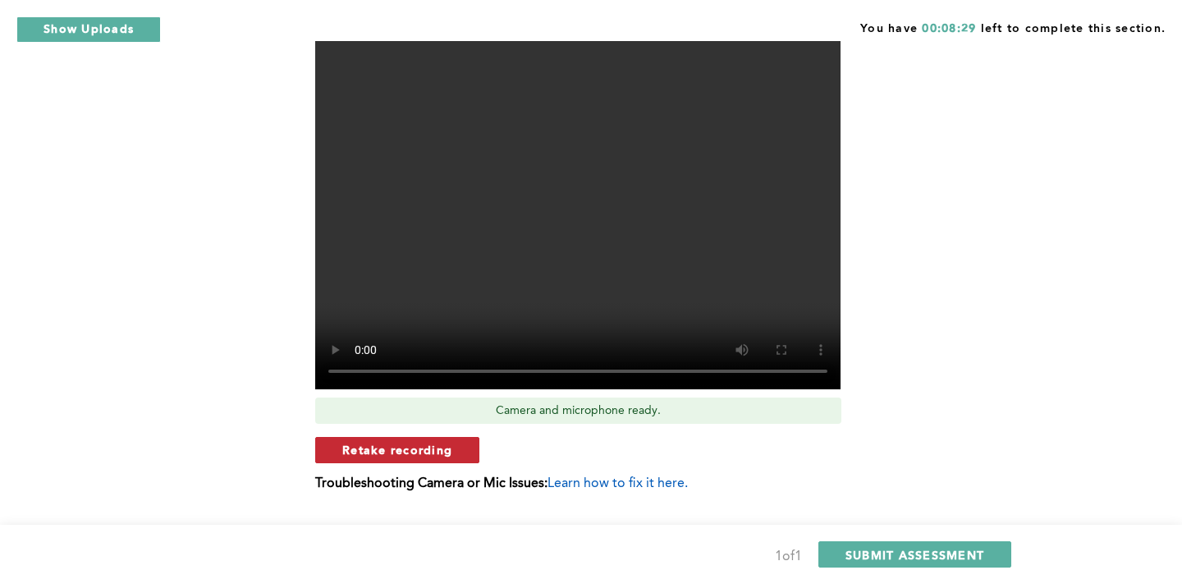
click at [438, 451] on span "Retake recording" at bounding box center [397, 450] width 110 height 16
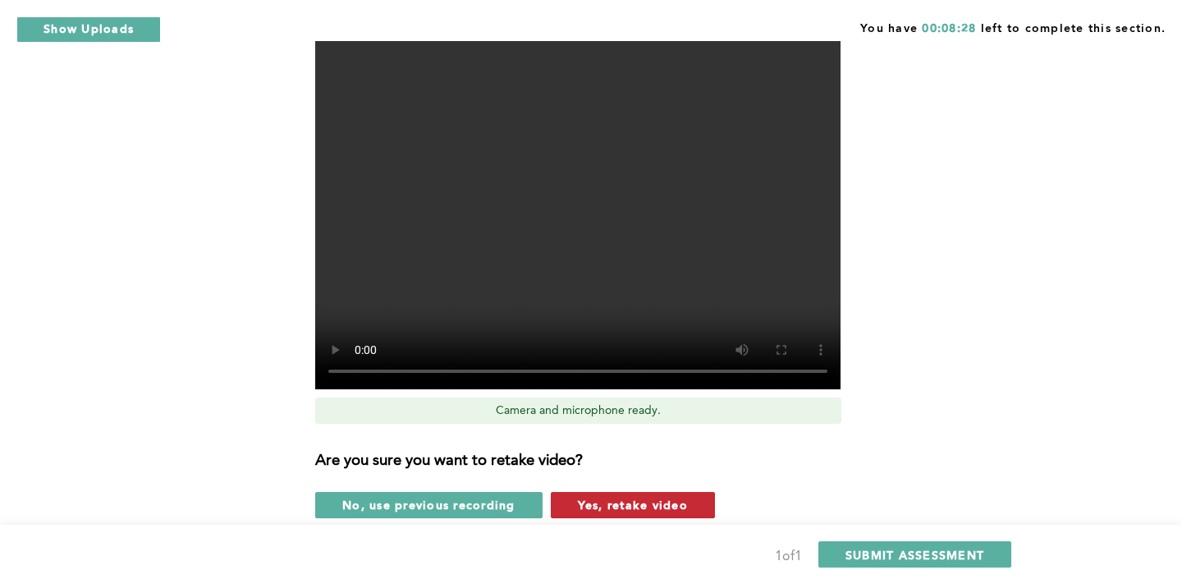
click at [593, 500] on span "Yes, retake video" at bounding box center [633, 505] width 110 height 16
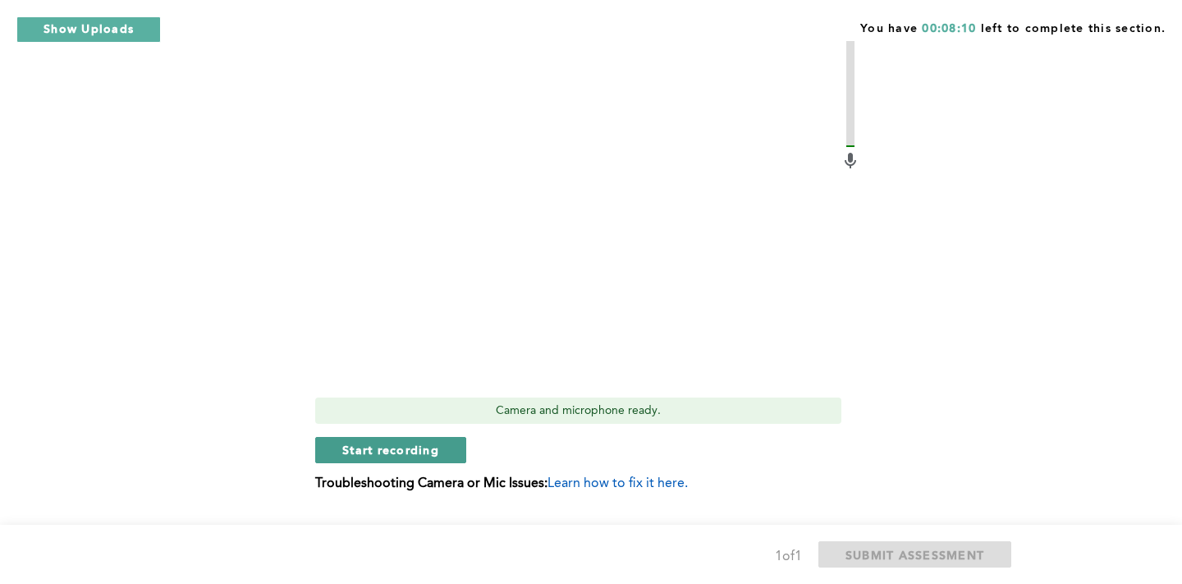
click at [375, 460] on button "Start recording" at bounding box center [390, 450] width 151 height 26
click at [374, 451] on span "Stop recording" at bounding box center [390, 450] width 96 height 16
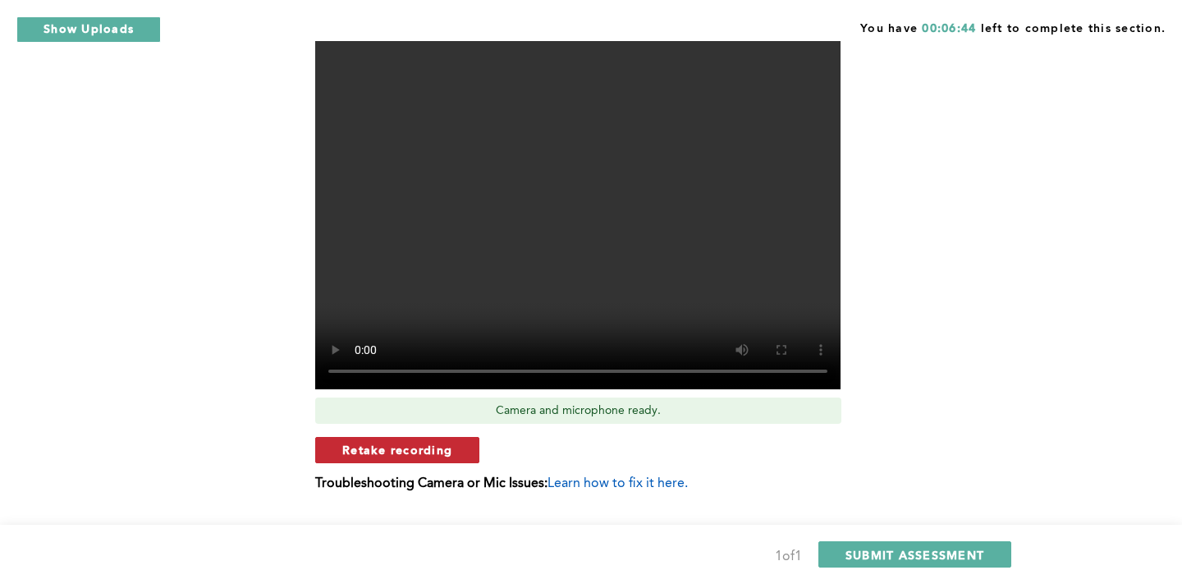
click at [378, 451] on span "Retake recording" at bounding box center [397, 450] width 110 height 16
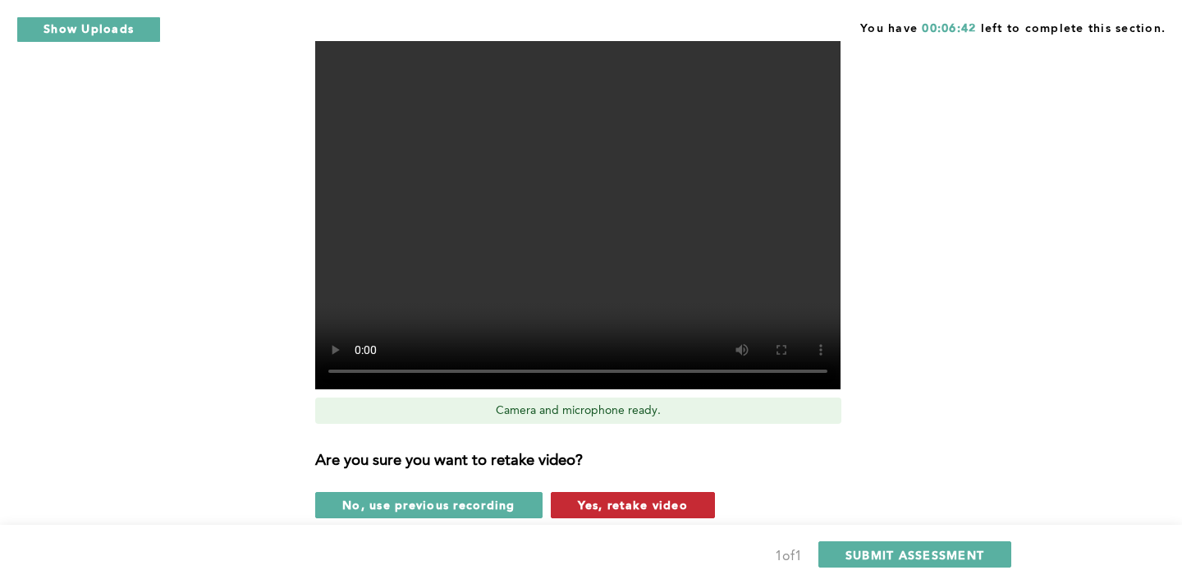
click at [619, 510] on span "Yes, retake video" at bounding box center [633, 505] width 110 height 16
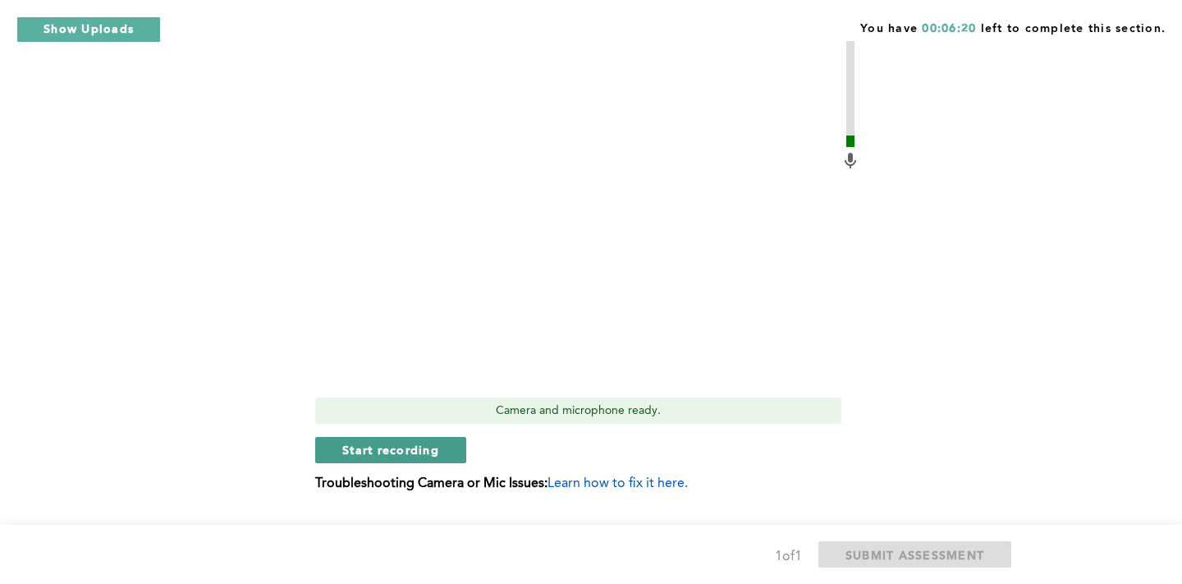
click at [383, 451] on span "Start recording" at bounding box center [390, 450] width 97 height 16
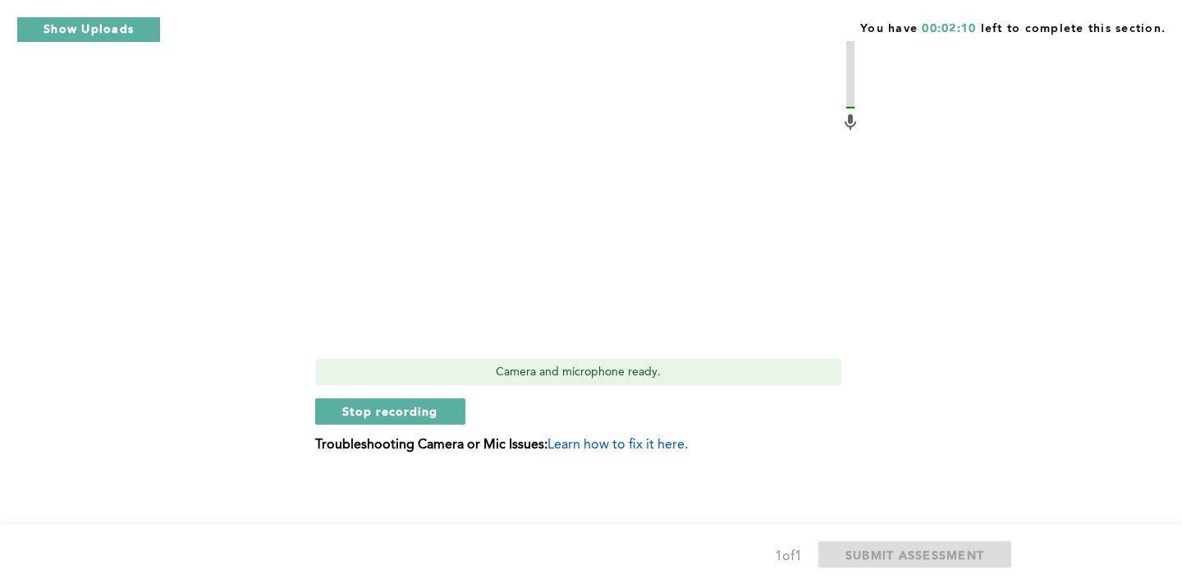
scroll to position [575, 0]
click at [389, 411] on span "Stop recording" at bounding box center [390, 410] width 96 height 16
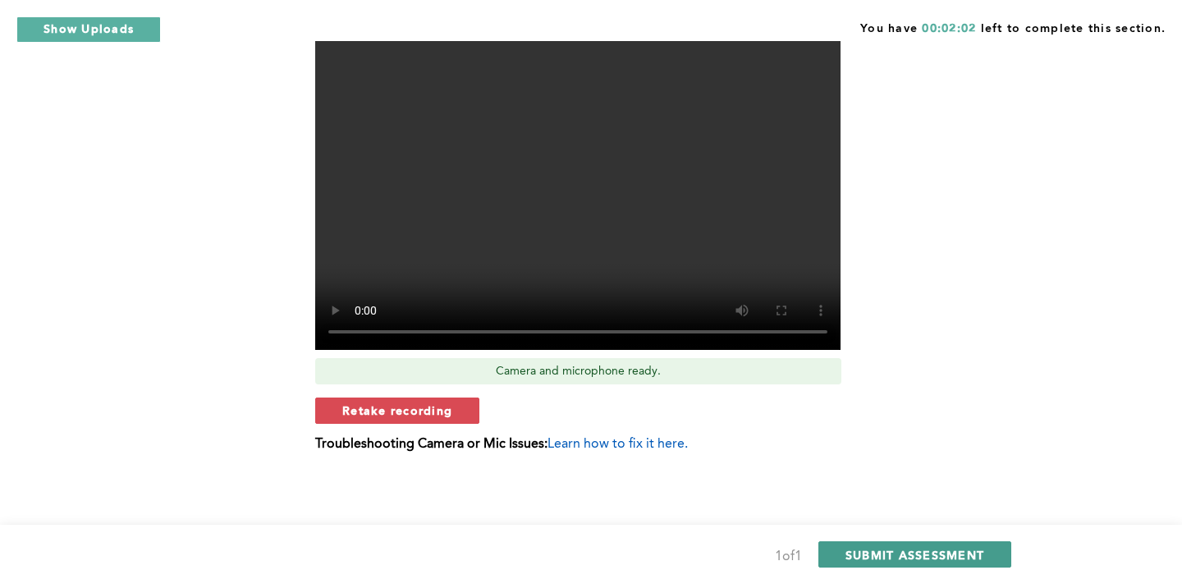
click at [869, 552] on span "SUBMIT ASSESSMENT" at bounding box center [914, 555] width 139 height 16
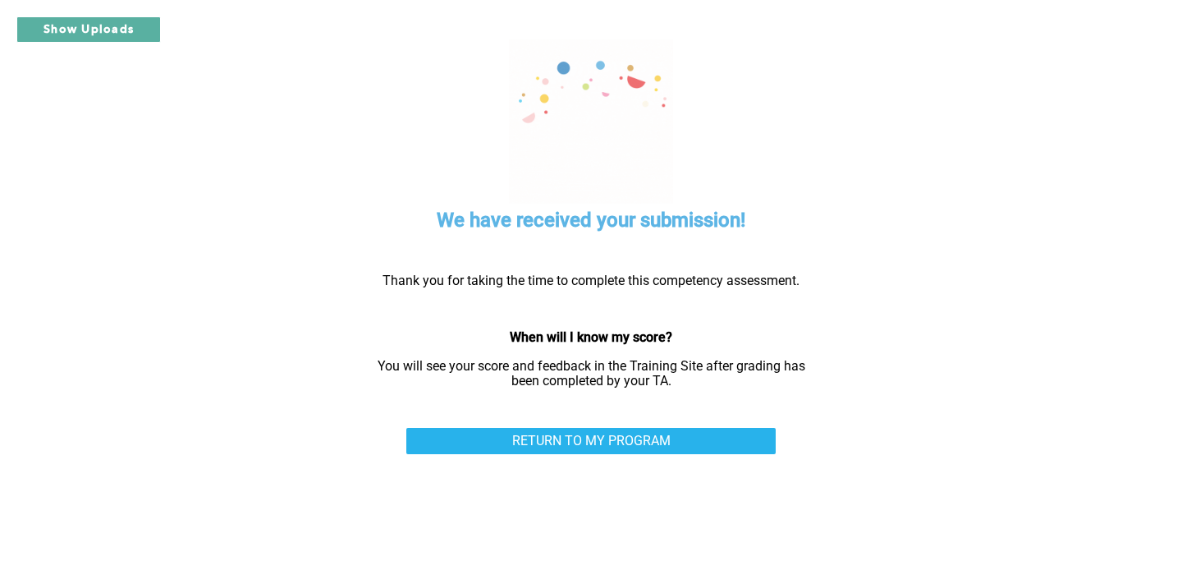
click at [606, 429] on link "RETURN TO MY PROGRAM" at bounding box center [590, 441] width 369 height 26
